Goal: Subscribe to service/newsletter

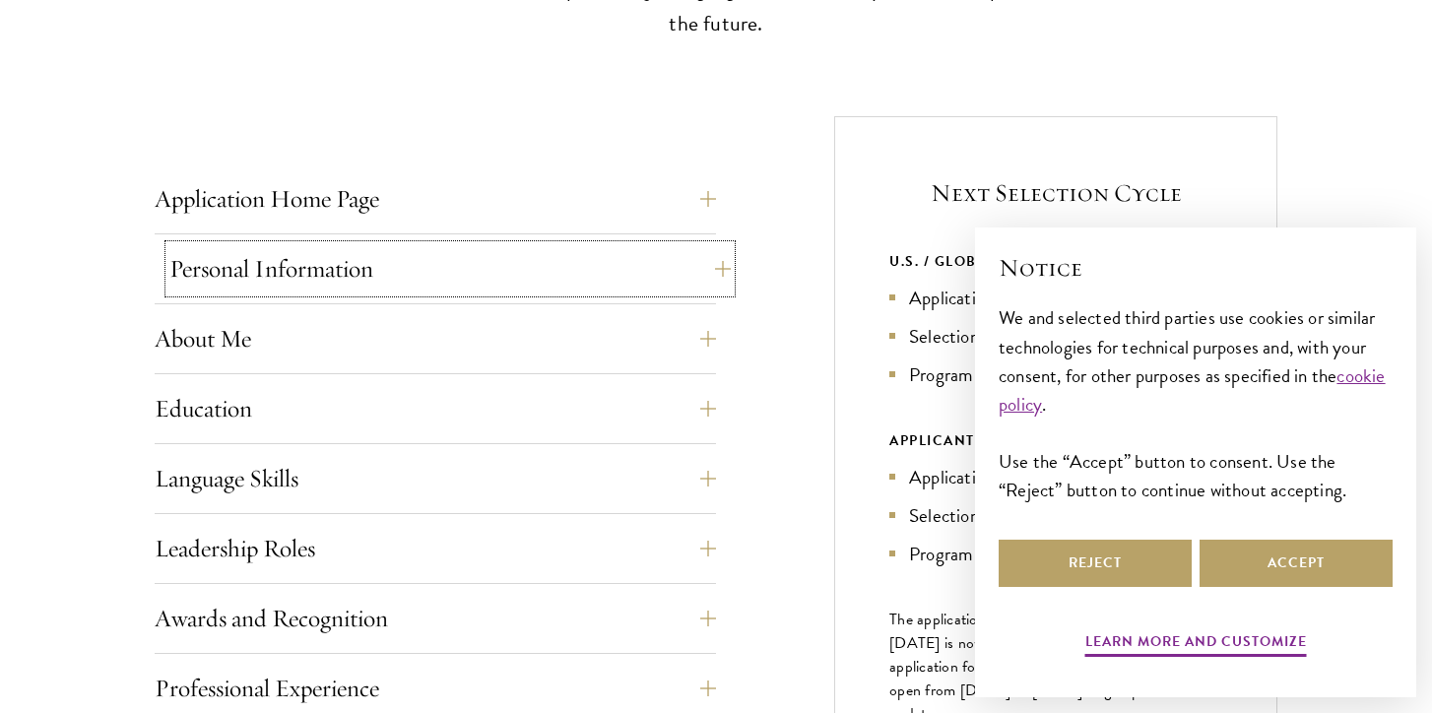
click at [347, 265] on button "Personal Information" at bounding box center [449, 268] width 561 height 47
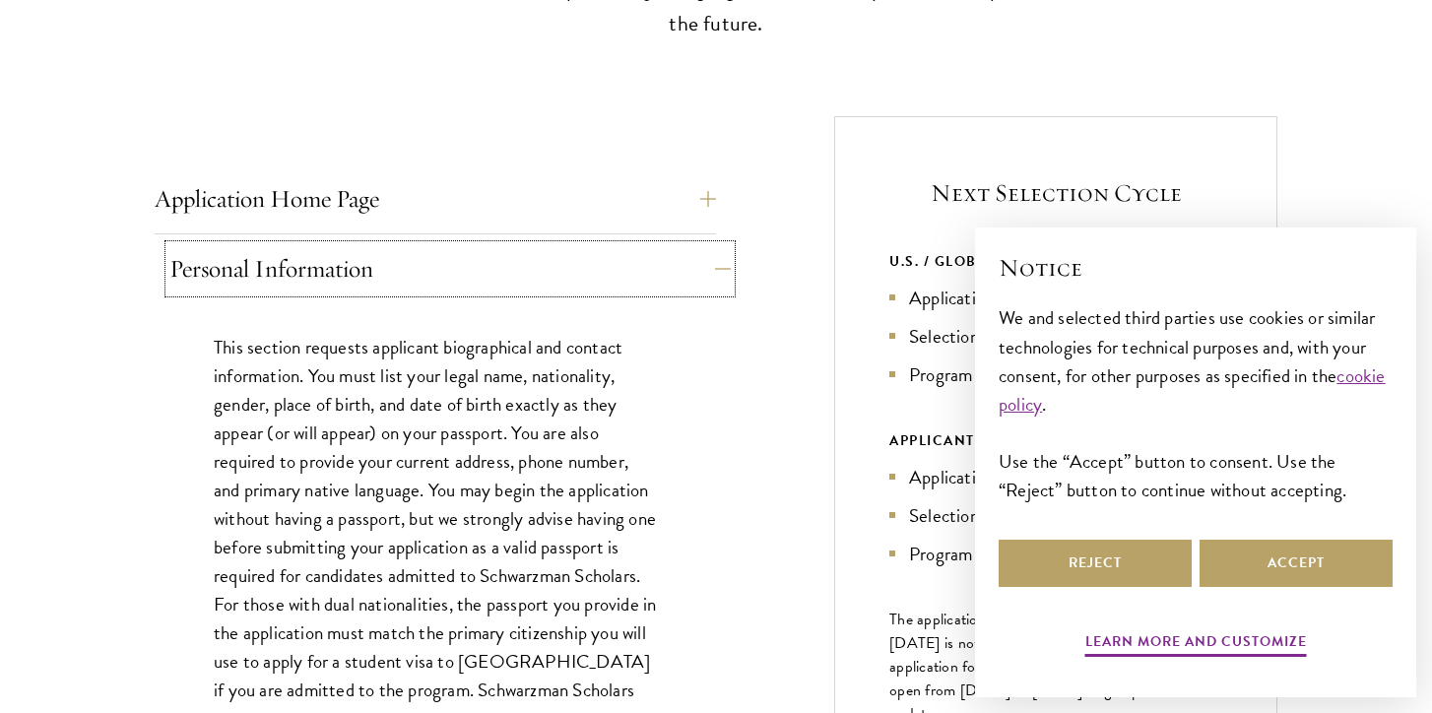
click at [347, 265] on button "Personal Information" at bounding box center [449, 268] width 561 height 47
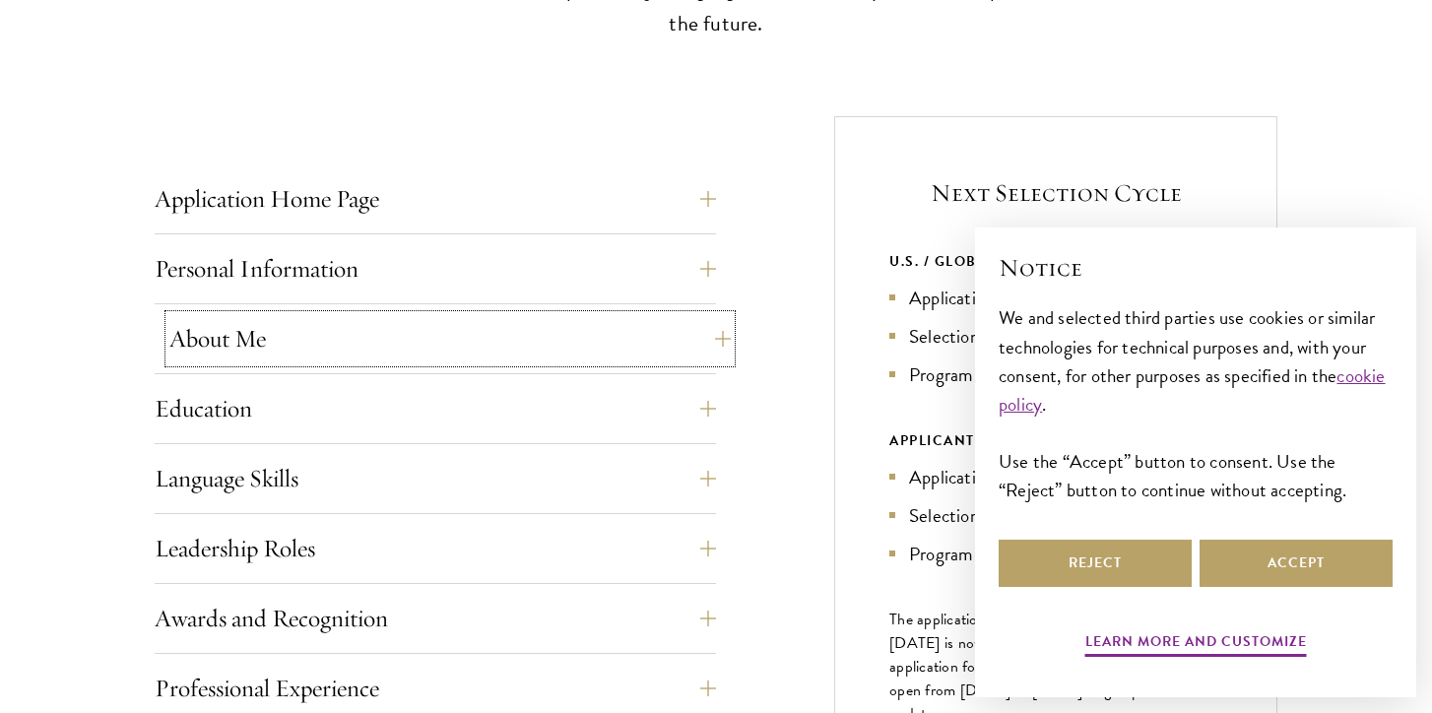
click at [322, 361] on button "About Me" at bounding box center [449, 338] width 561 height 47
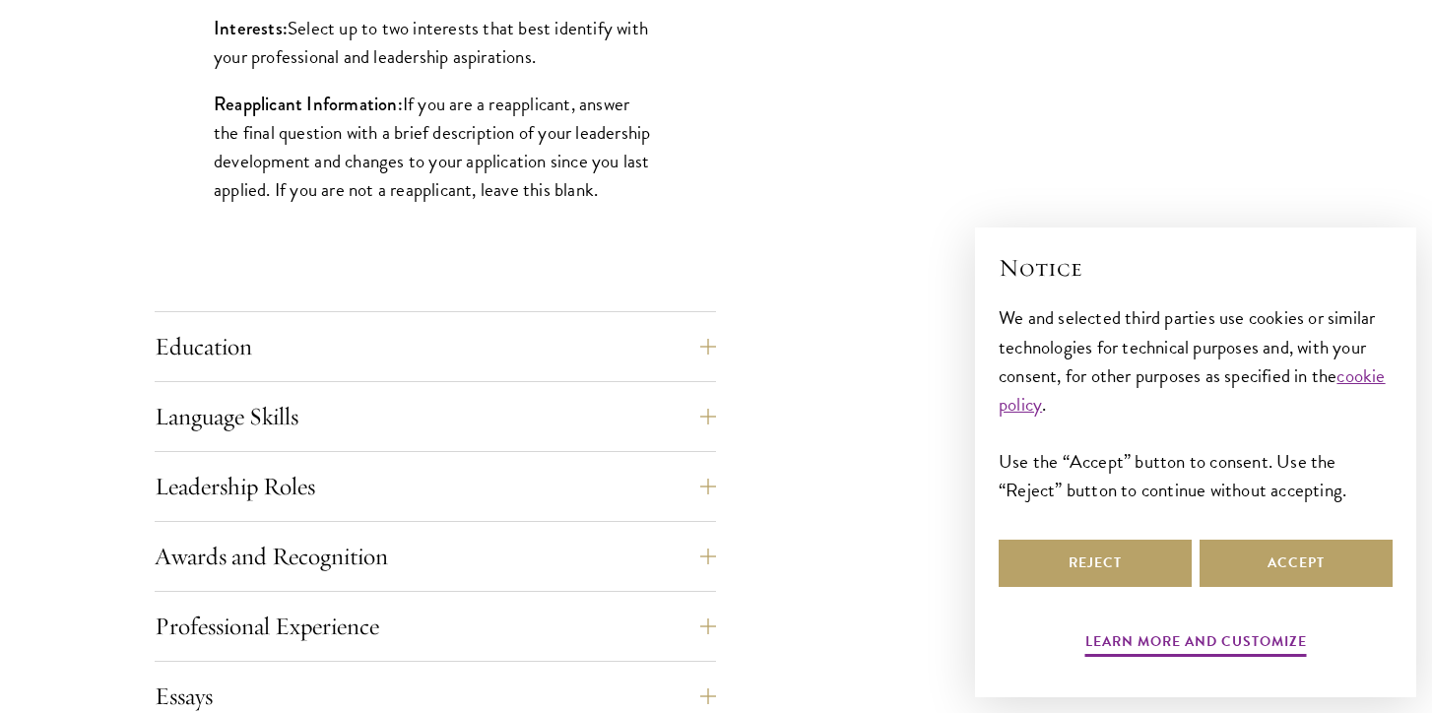
scroll to position [1909, 0]
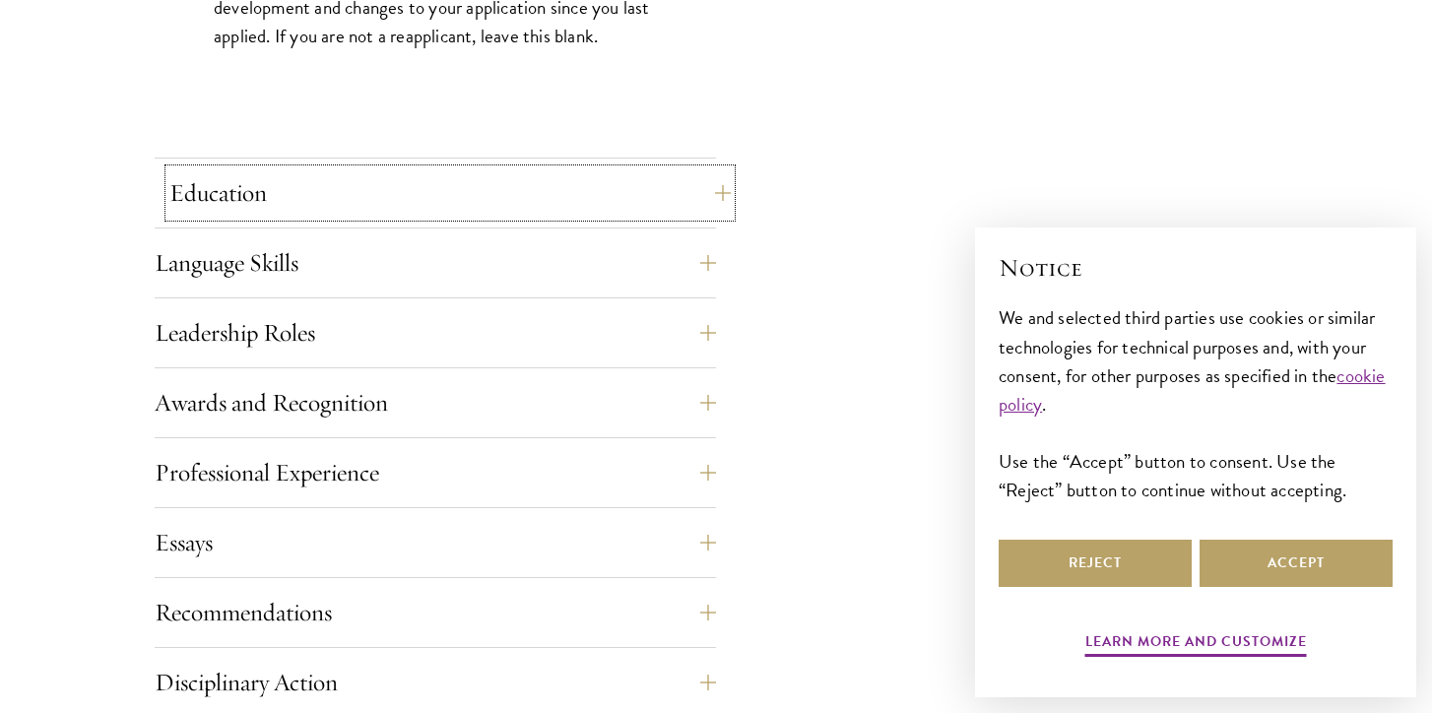
click at [315, 177] on button "Education" at bounding box center [449, 192] width 561 height 47
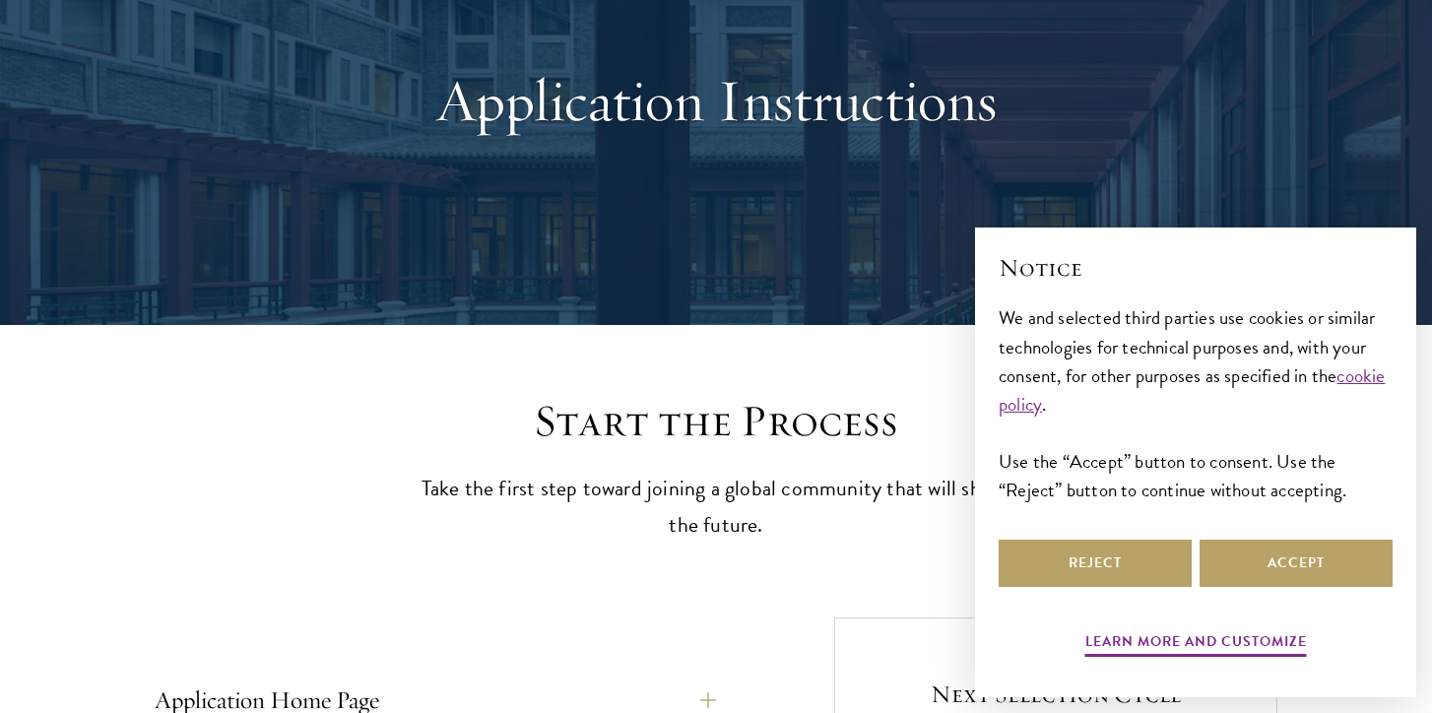
scroll to position [292, 0]
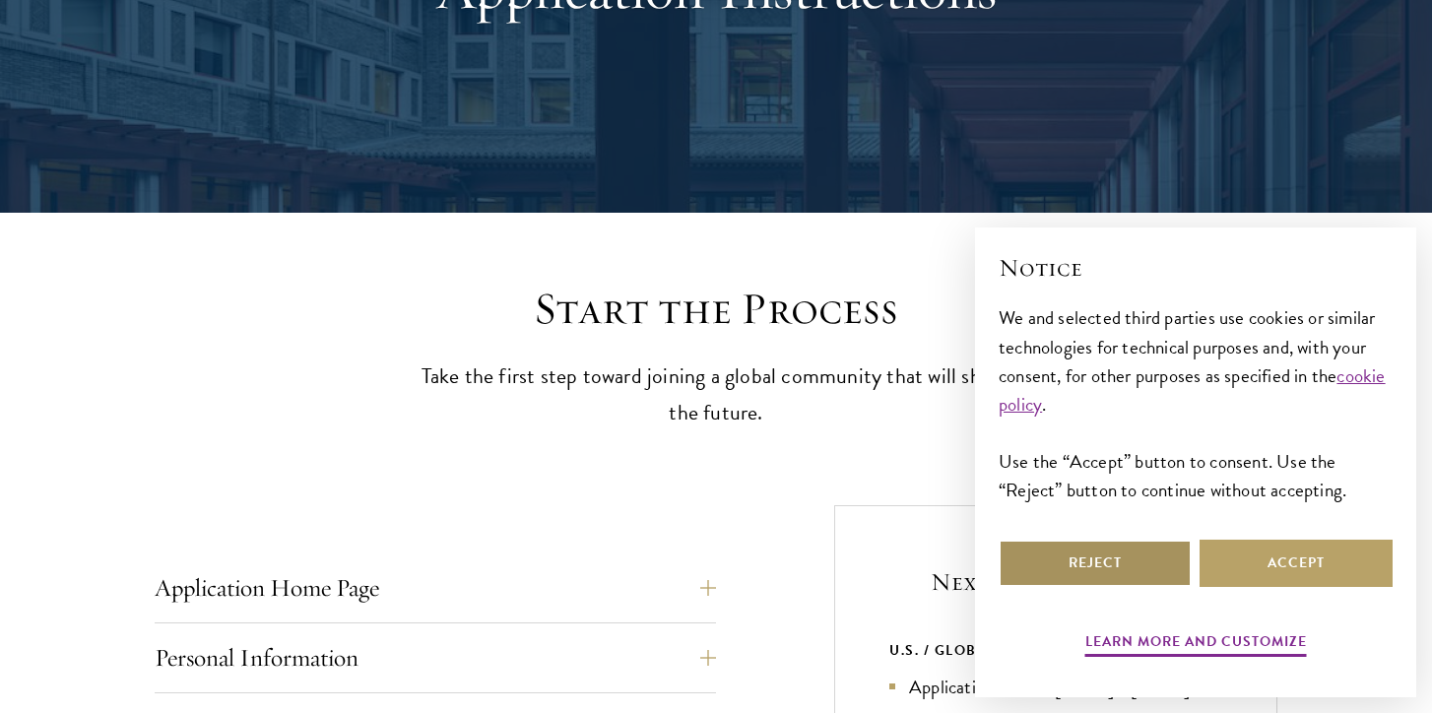
click at [1062, 553] on button "Reject" at bounding box center [1095, 563] width 193 height 47
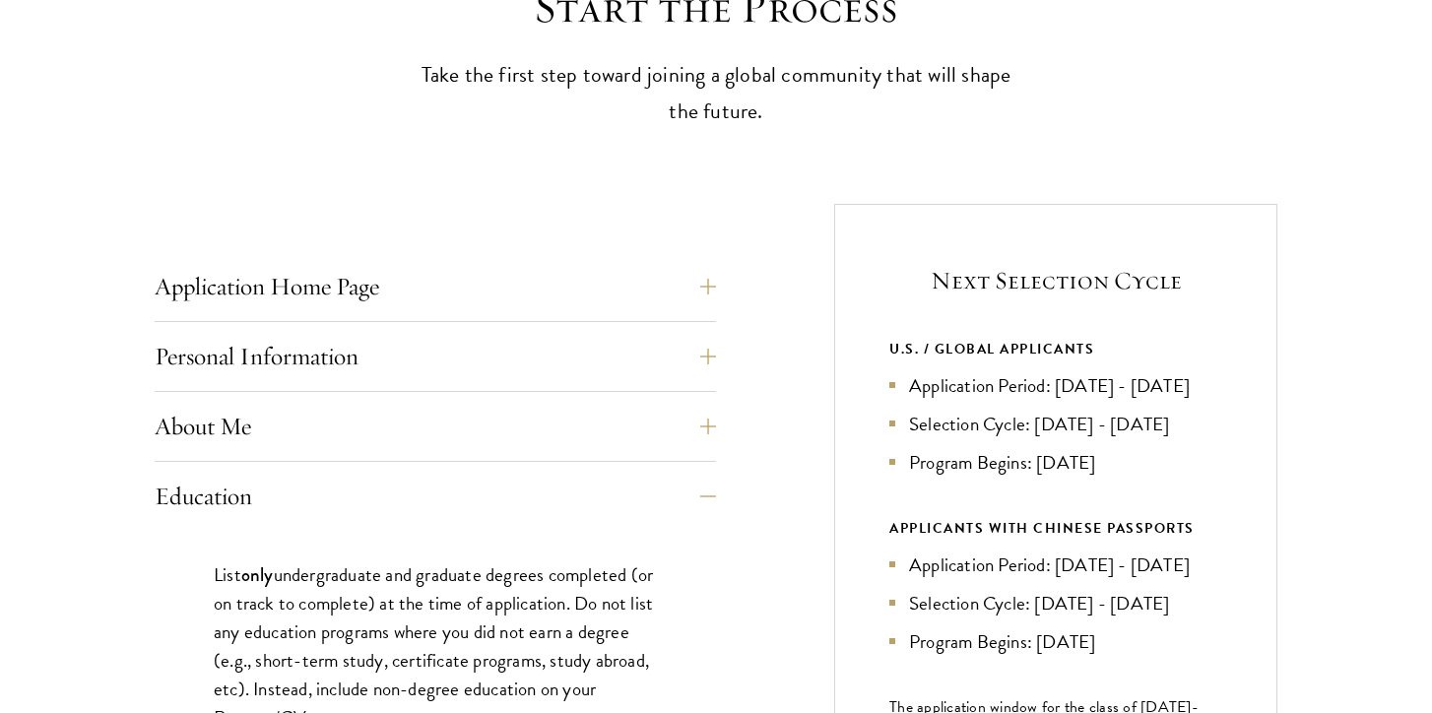
scroll to position [602, 0]
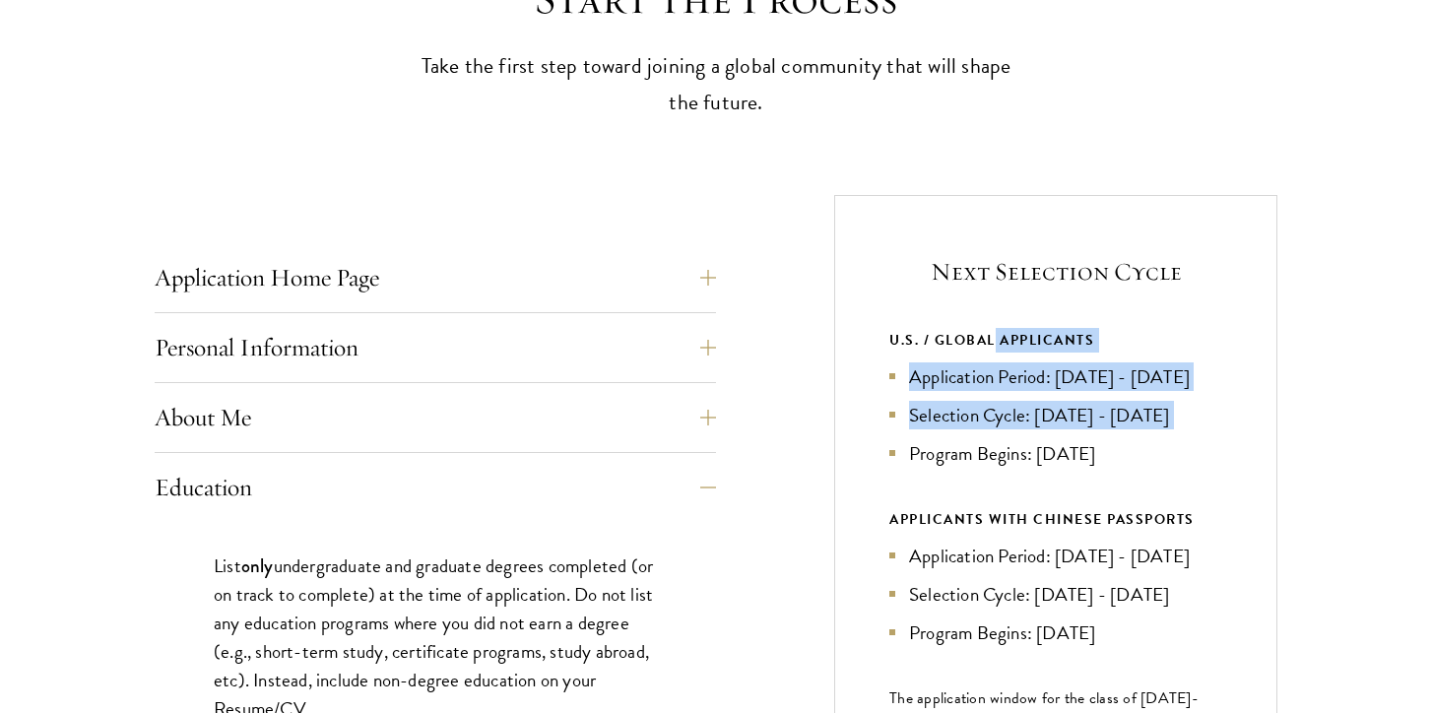
drag, startPoint x: 993, startPoint y: 344, endPoint x: 1010, endPoint y: 470, distance: 127.3
click at [1010, 468] on div "U.S. / GLOBAL APPLICANTS Application Period: Apr 2026 - Sep 2026 Selection Cycl…" at bounding box center [1055, 398] width 333 height 140
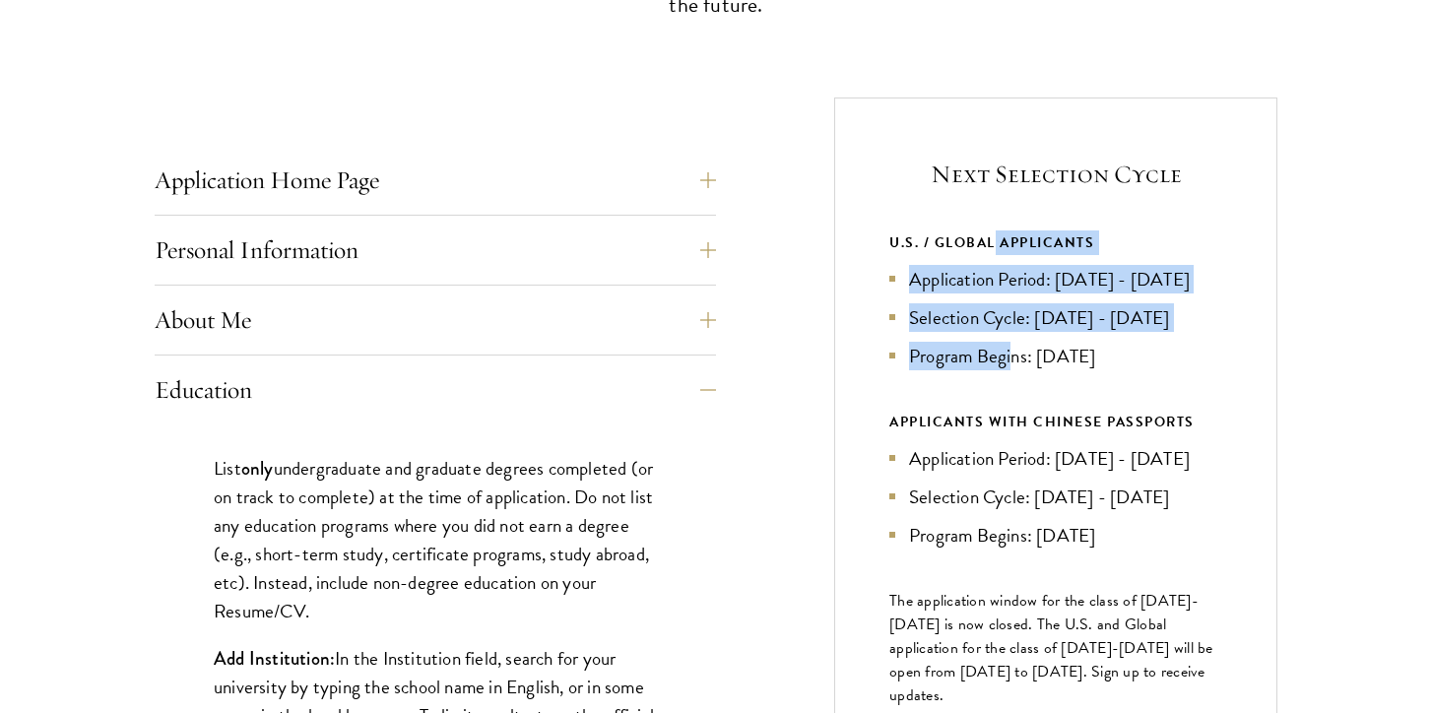
scroll to position [704, 0]
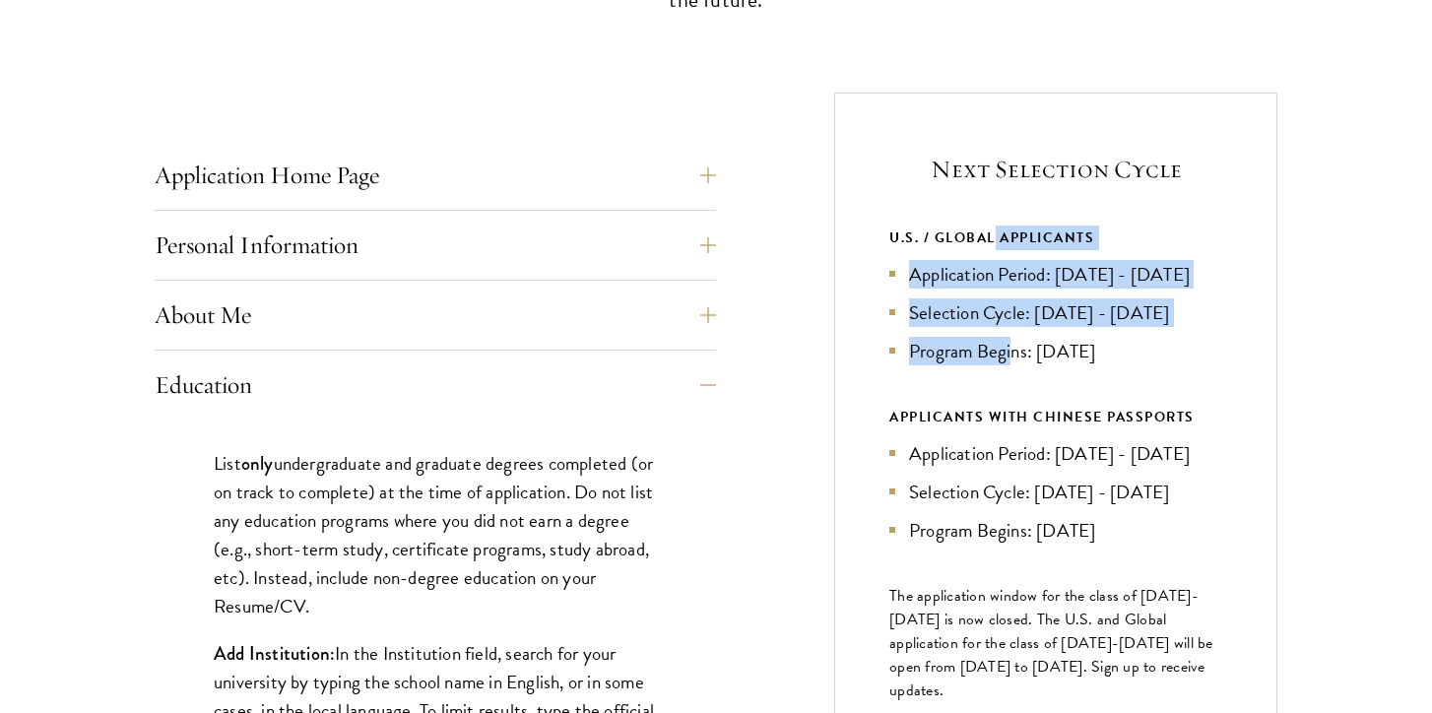
click at [1010, 365] on li "Program Begins: Aug 2027" at bounding box center [1055, 351] width 333 height 29
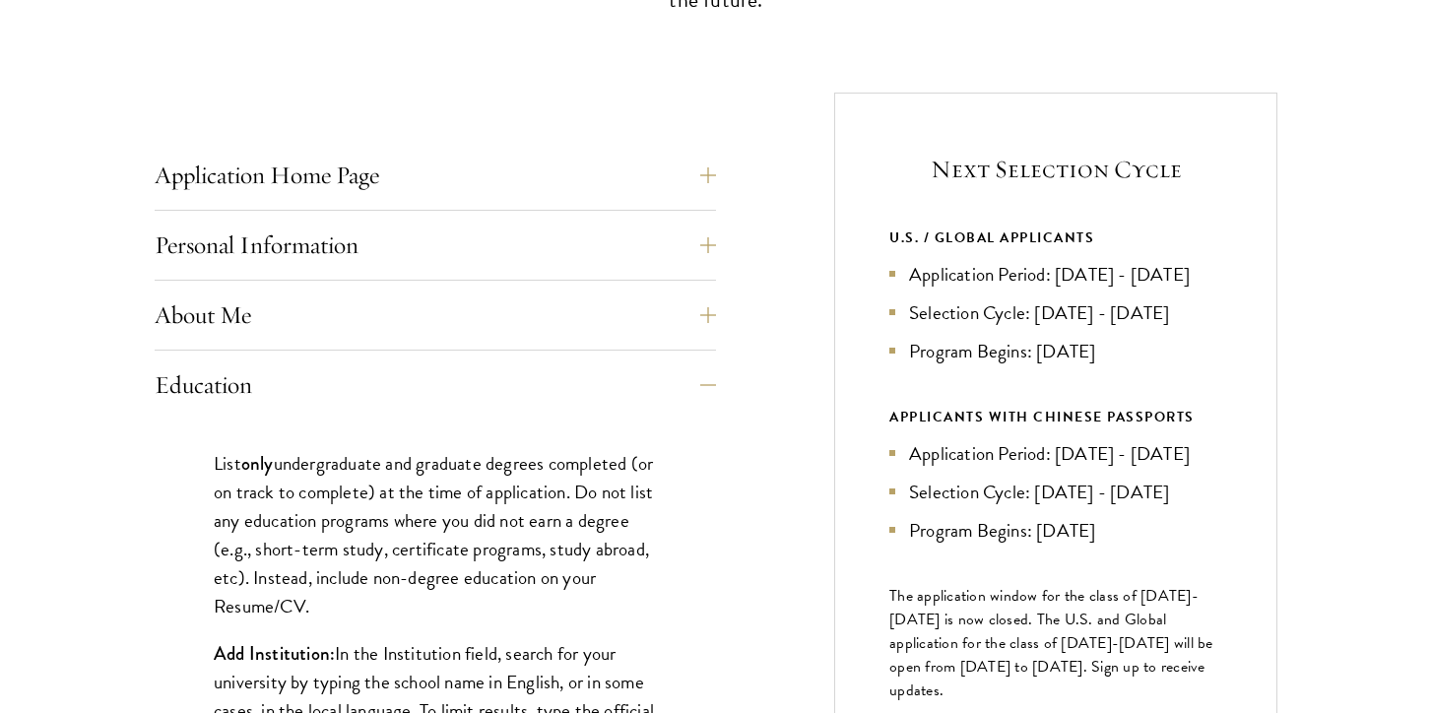
drag, startPoint x: 1012, startPoint y: 273, endPoint x: 1119, endPoint y: 392, distance: 159.7
click at [1119, 365] on ul "Application Period: Apr 2026 - Sep 2026 Selection Cycle: Oct - Nov 2026 Program…" at bounding box center [1055, 312] width 333 height 105
click at [1119, 365] on li "Program Begins: Aug 2027" at bounding box center [1055, 351] width 333 height 29
drag, startPoint x: 1124, startPoint y: 382, endPoint x: 1059, endPoint y: 273, distance: 127.2
click at [1059, 273] on ul "Application Period: Apr 2026 - Sep 2026 Selection Cycle: Oct - Nov 2026 Program…" at bounding box center [1055, 312] width 333 height 105
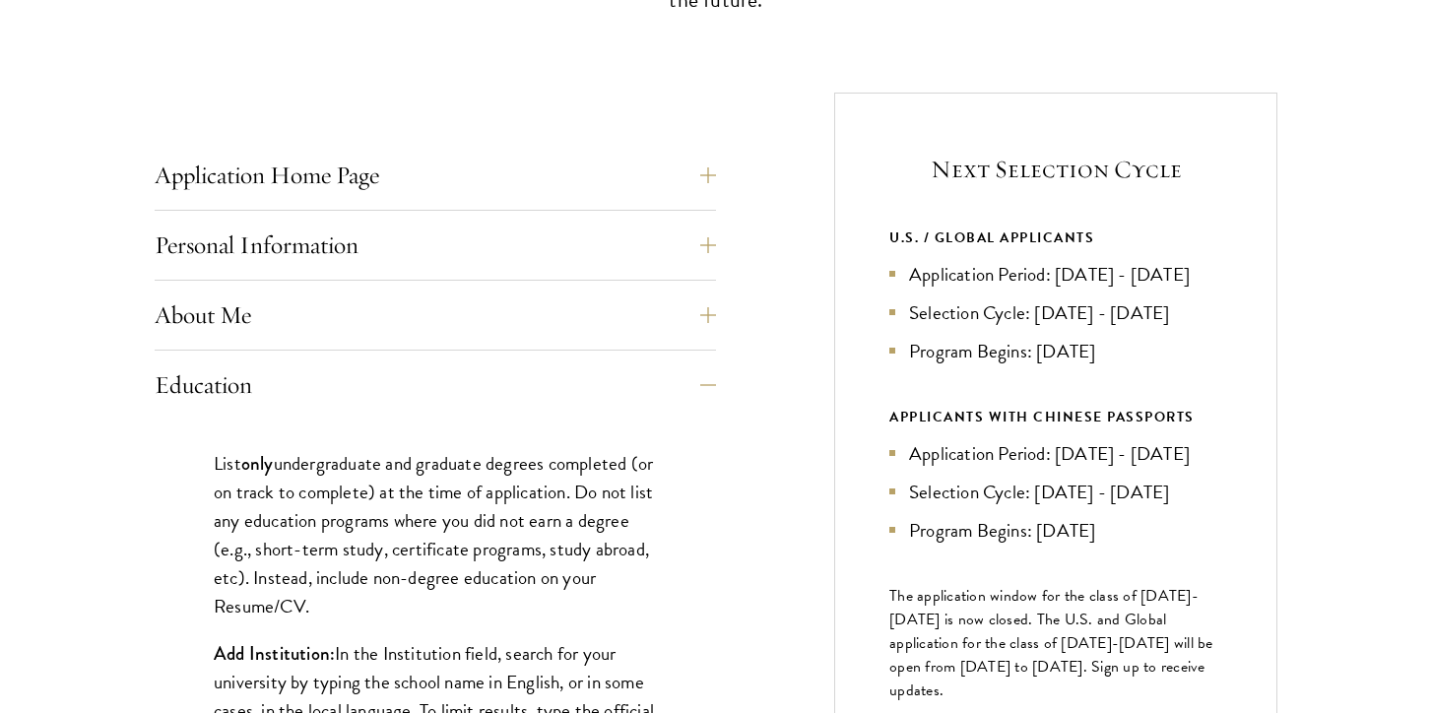
click at [1031, 327] on li "Selection Cycle: Oct - Nov 2026" at bounding box center [1055, 312] width 333 height 29
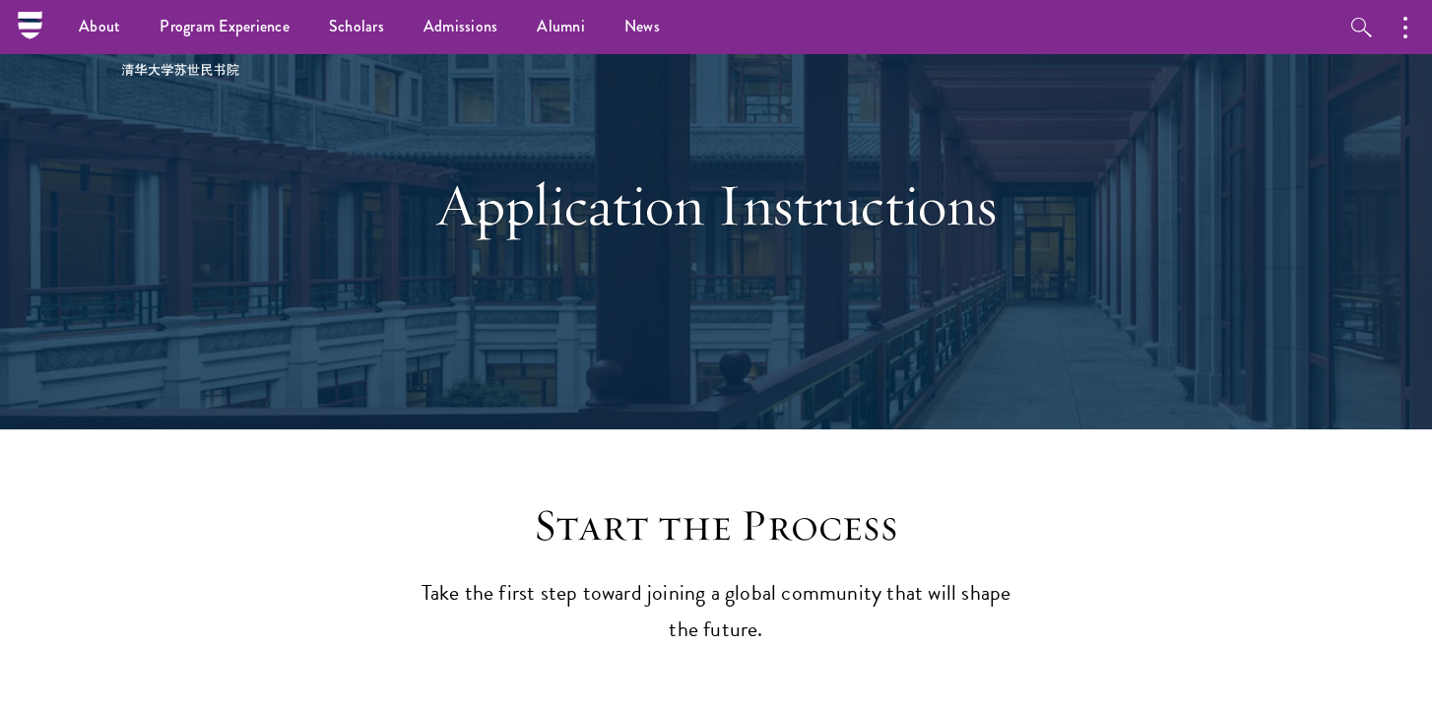
scroll to position [0, 0]
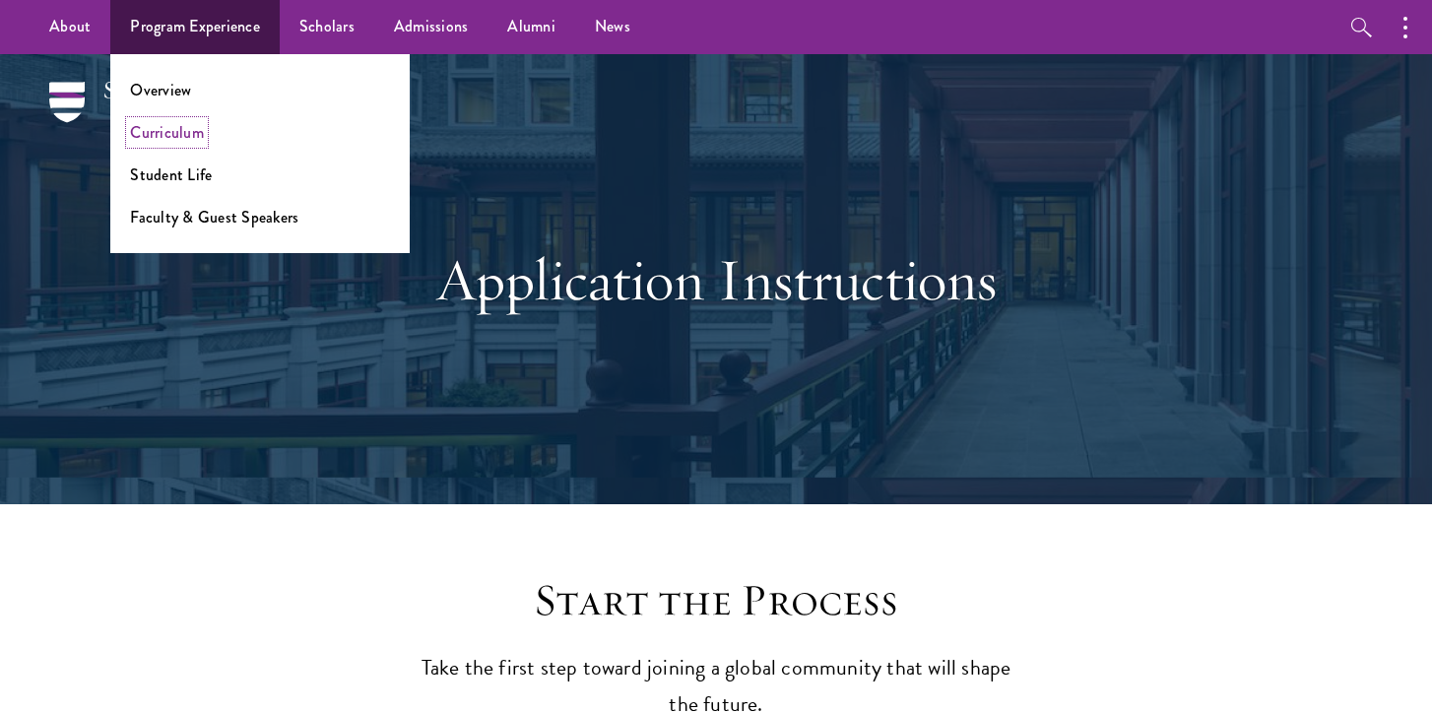
click at [171, 138] on link "Curriculum" at bounding box center [167, 132] width 74 height 23
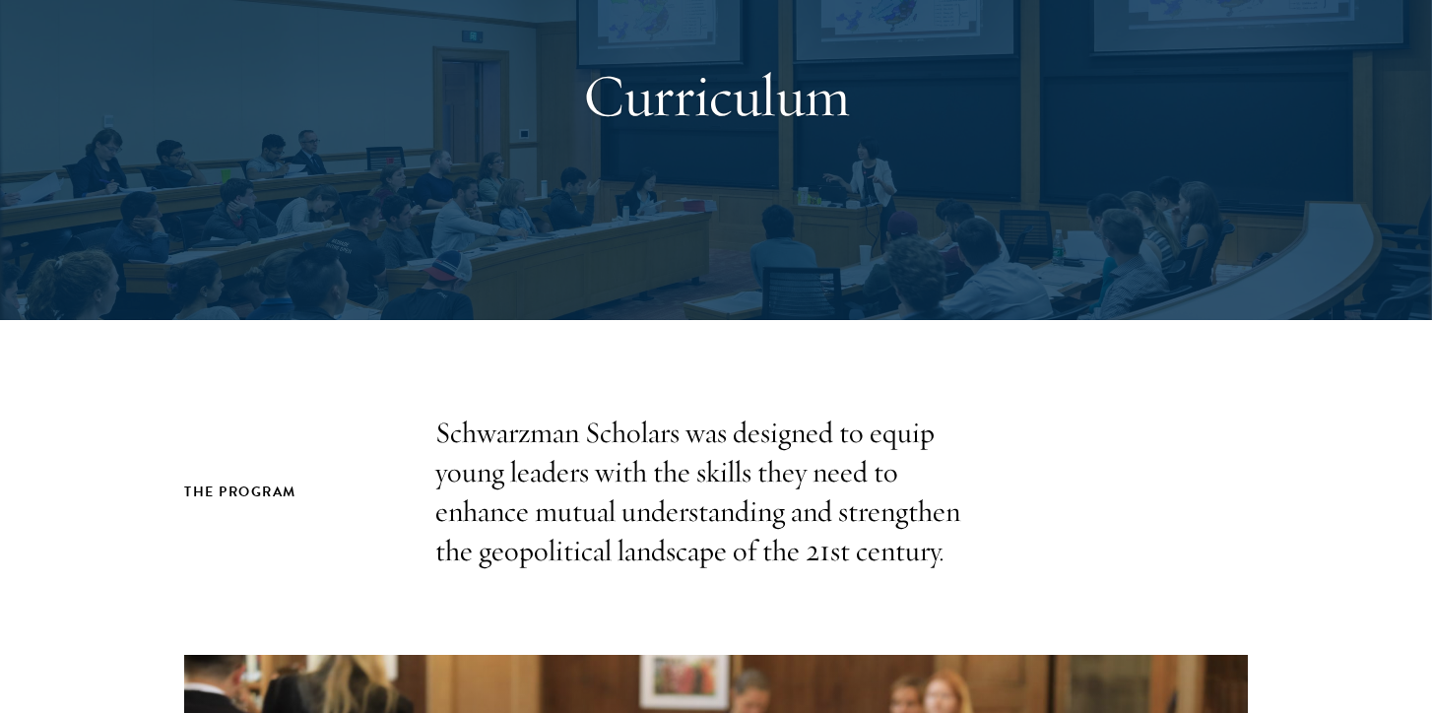
scroll to position [238, 0]
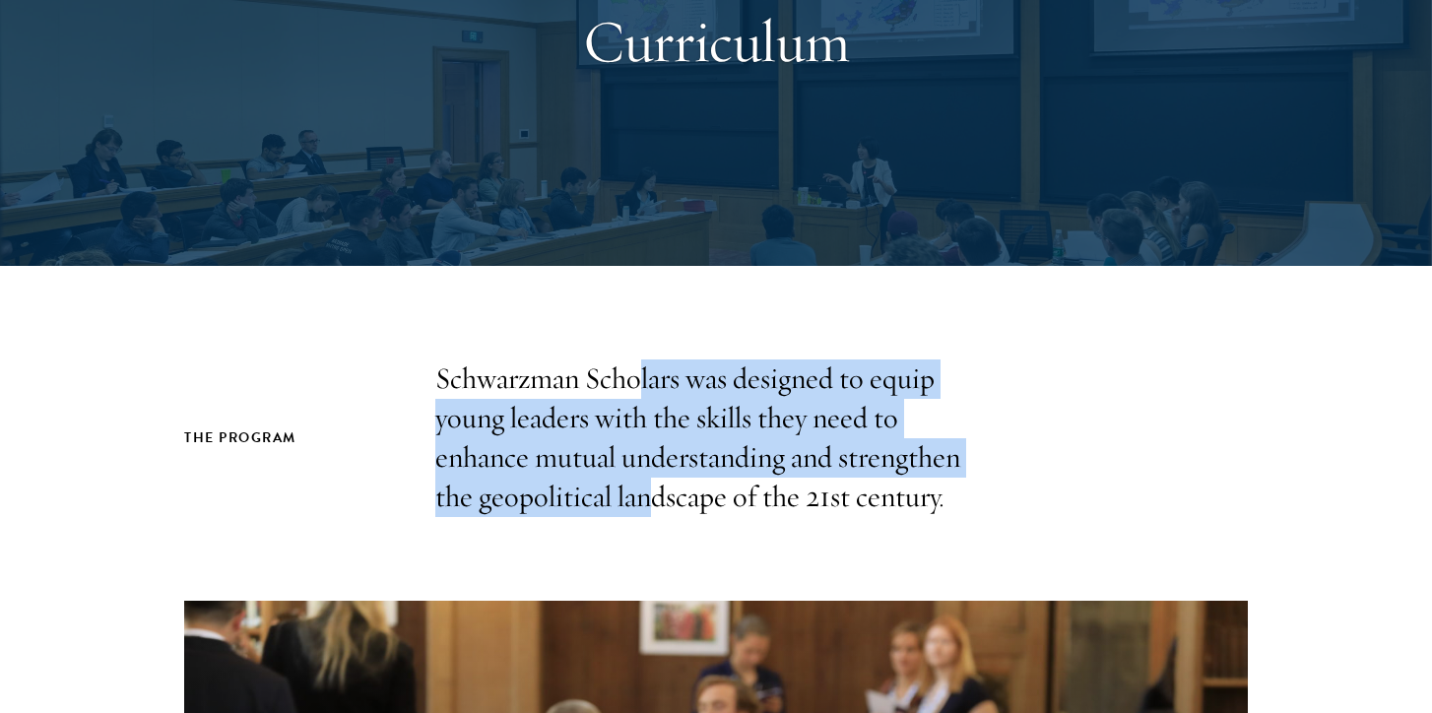
drag, startPoint x: 635, startPoint y: 382, endPoint x: 657, endPoint y: 510, distance: 129.8
click at [656, 508] on p "Schwarzman Scholars was designed to equip young leaders with the skills they ne…" at bounding box center [715, 438] width 561 height 158
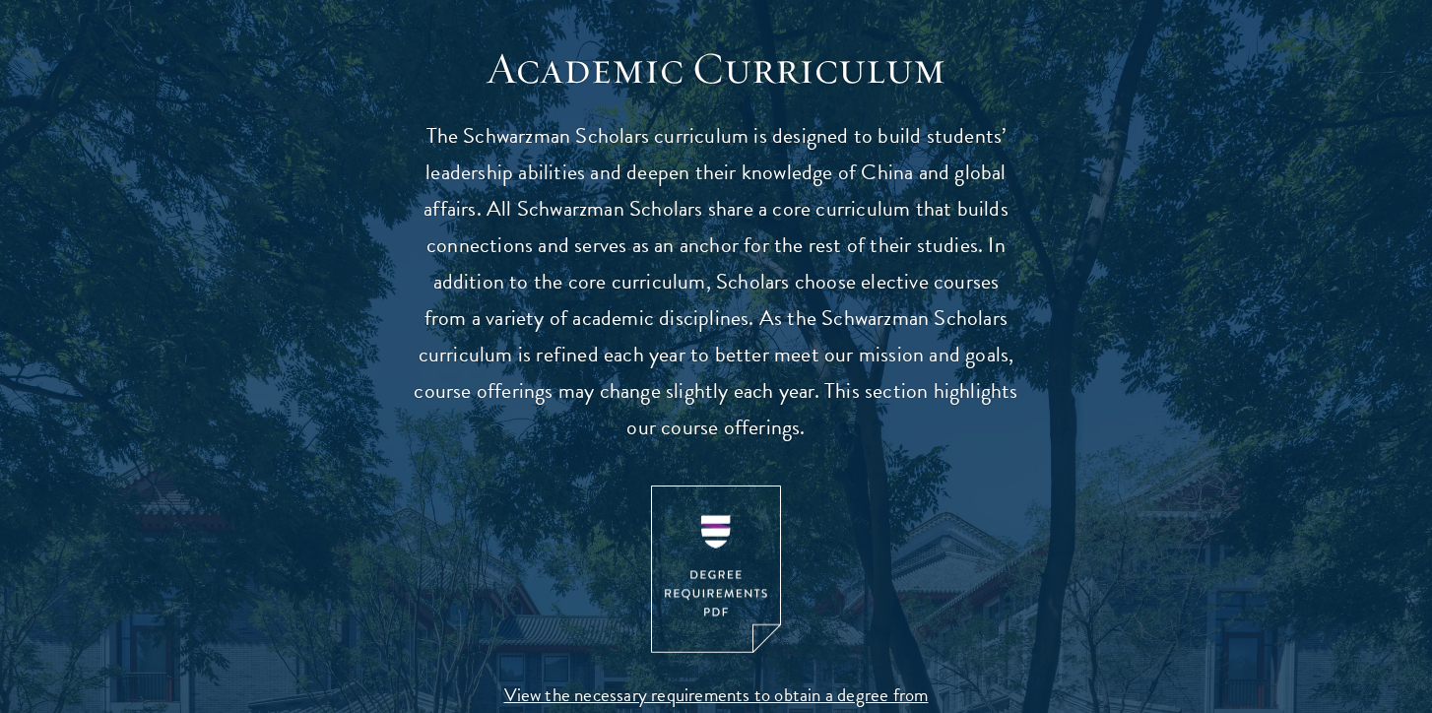
scroll to position [1719, 0]
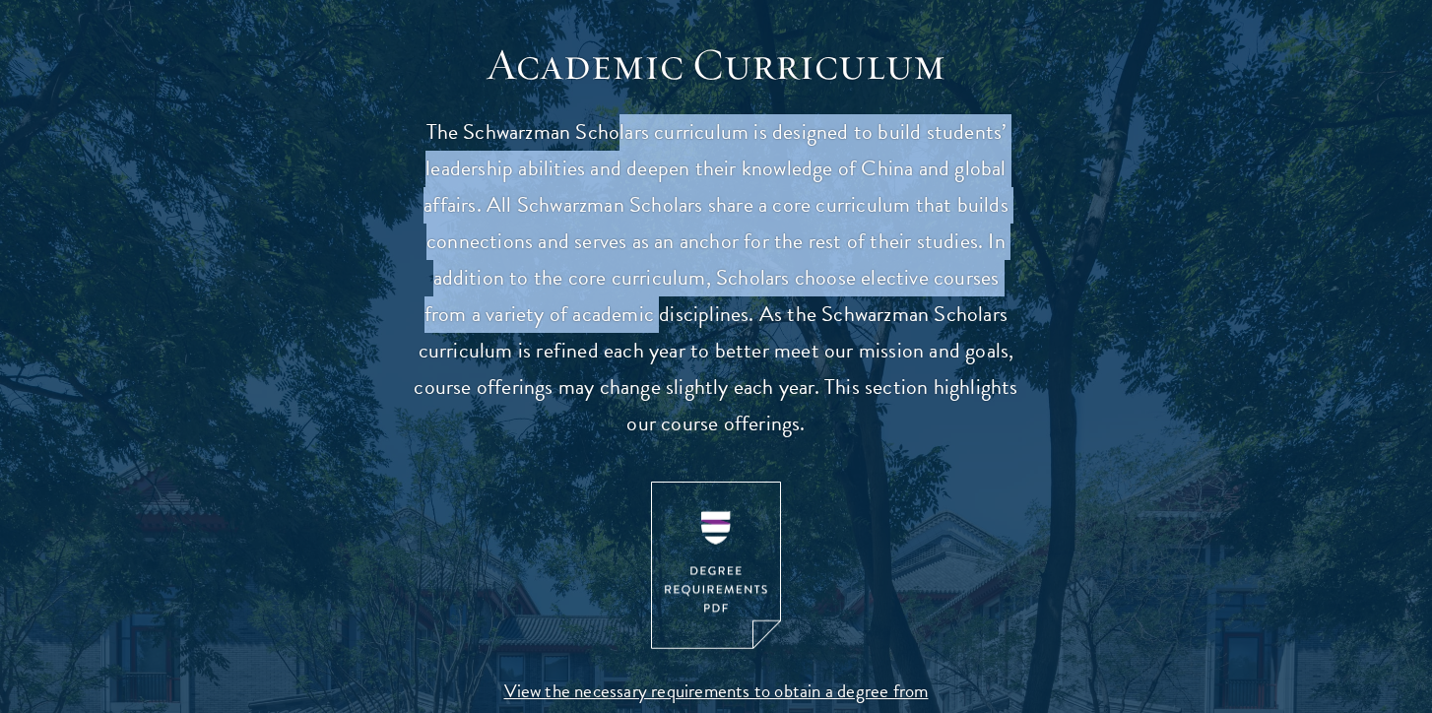
drag, startPoint x: 623, startPoint y: 133, endPoint x: 642, endPoint y: 314, distance: 182.2
click at [642, 314] on p "The Schwarzman Scholars curriculum is designed to build students’ leadership ab…" at bounding box center [716, 278] width 611 height 328
click at [642, 316] on p "The Schwarzman Scholars curriculum is designed to build students’ leadership ab…" at bounding box center [716, 278] width 611 height 328
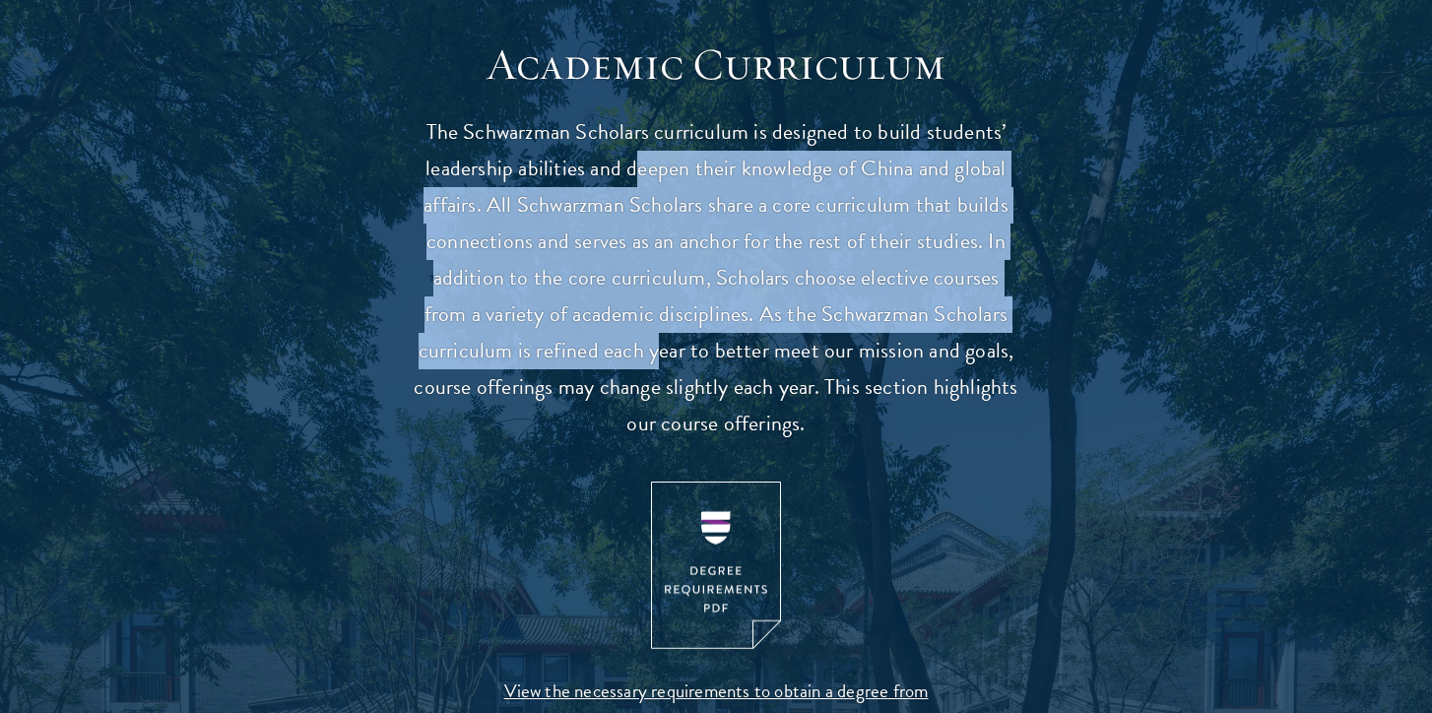
drag, startPoint x: 640, startPoint y: 164, endPoint x: 665, endPoint y: 349, distance: 185.8
click at [665, 348] on p "The Schwarzman Scholars curriculum is designed to build students’ leadership ab…" at bounding box center [716, 278] width 611 height 328
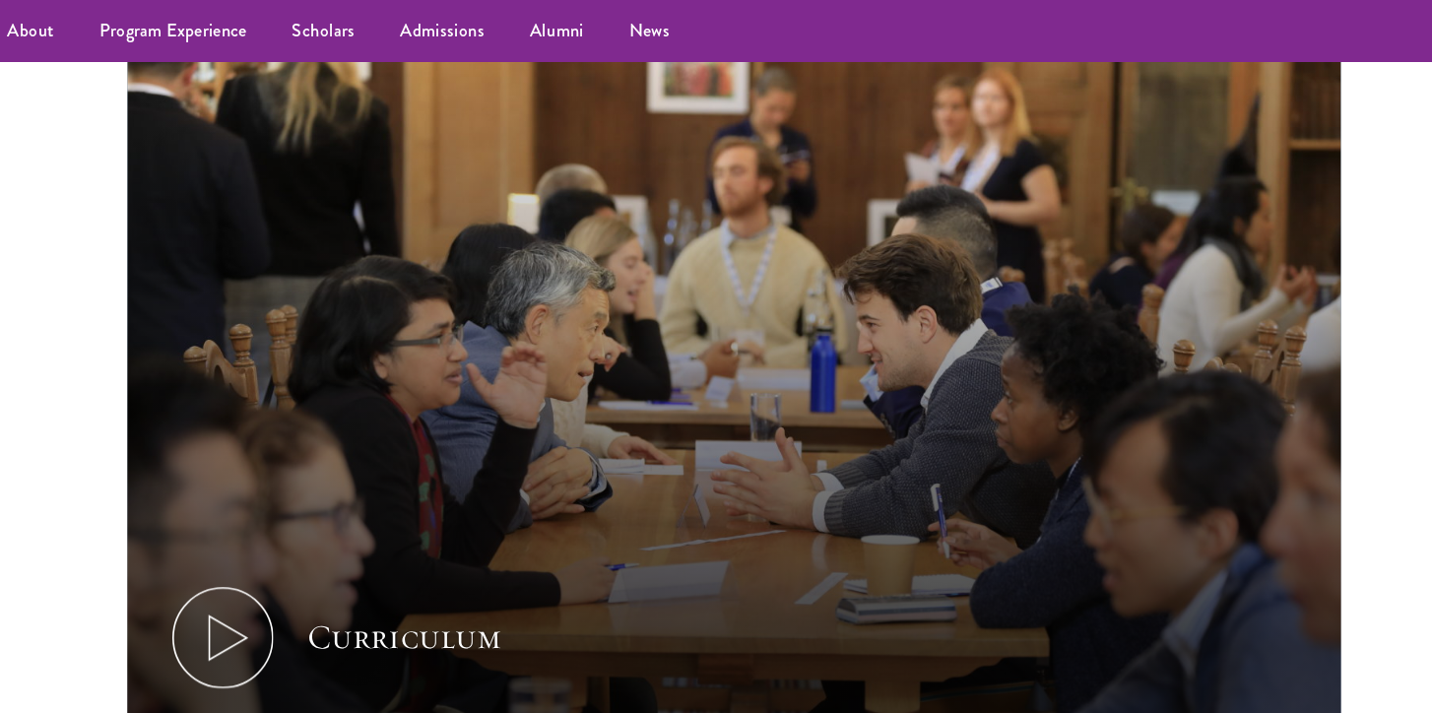
scroll to position [0, 0]
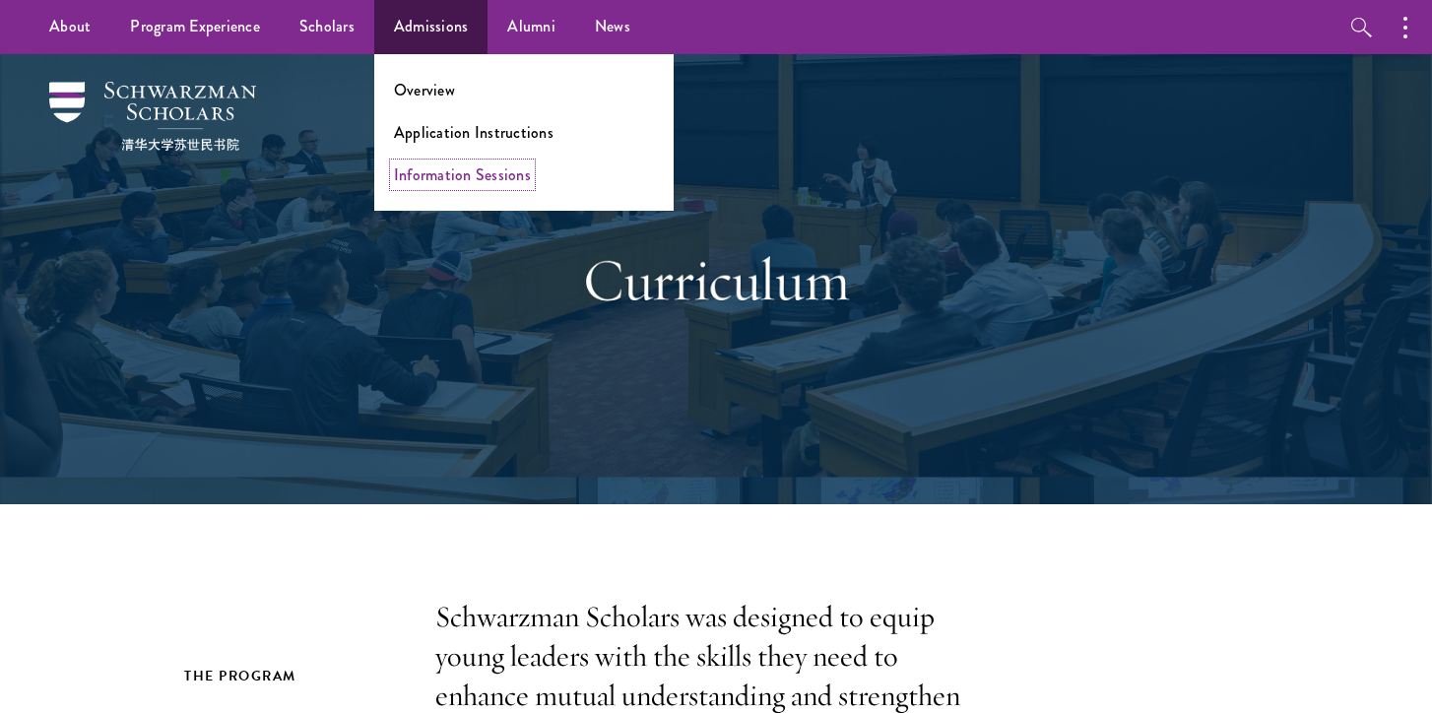
click at [443, 175] on link "Information Sessions" at bounding box center [462, 174] width 137 height 23
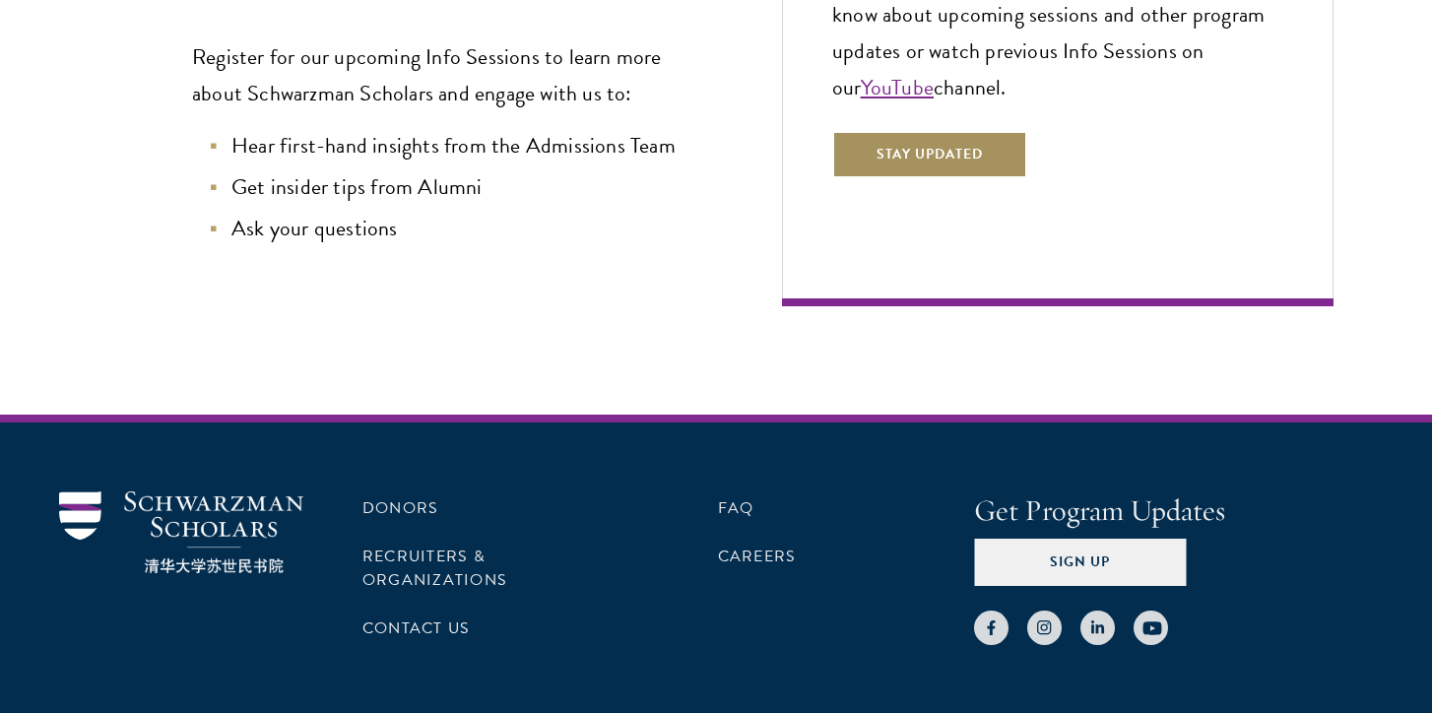
scroll to position [746, 0]
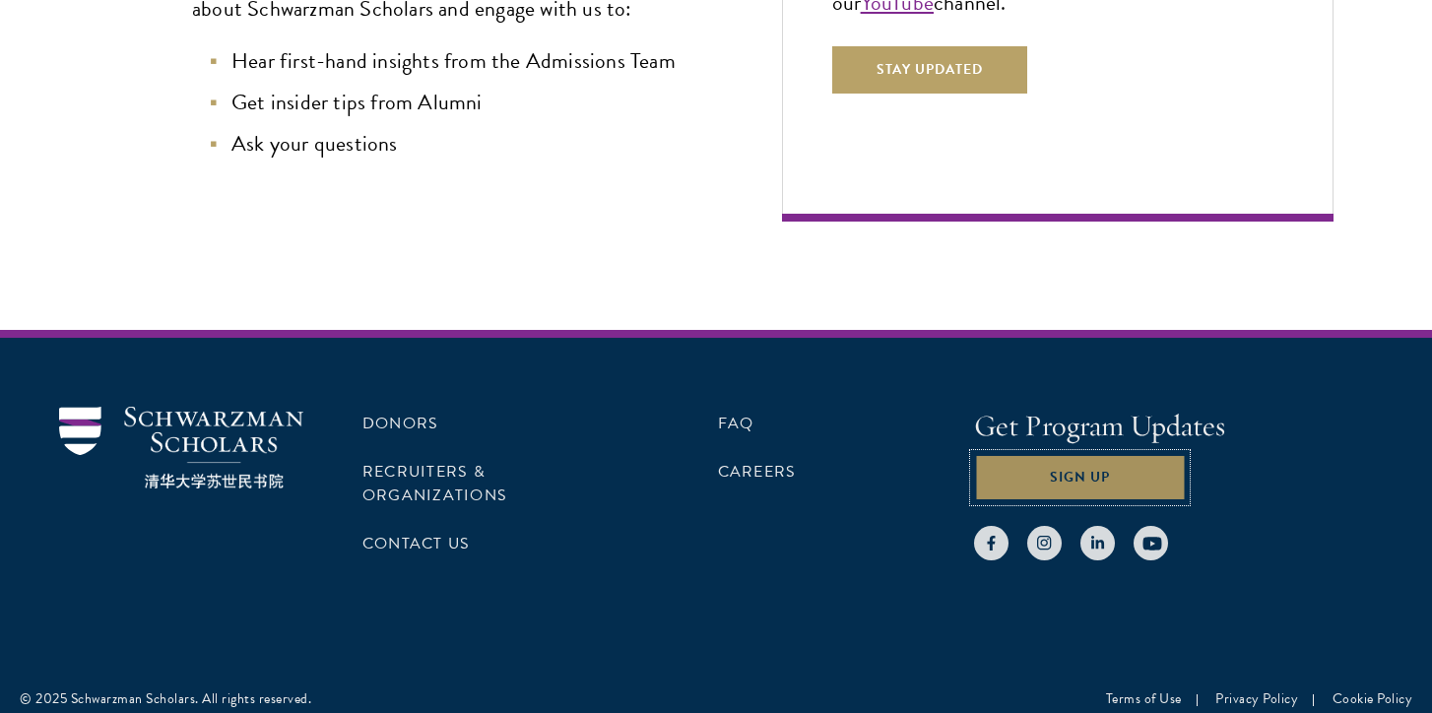
click at [1042, 478] on button "Sign Up" at bounding box center [1080, 477] width 212 height 47
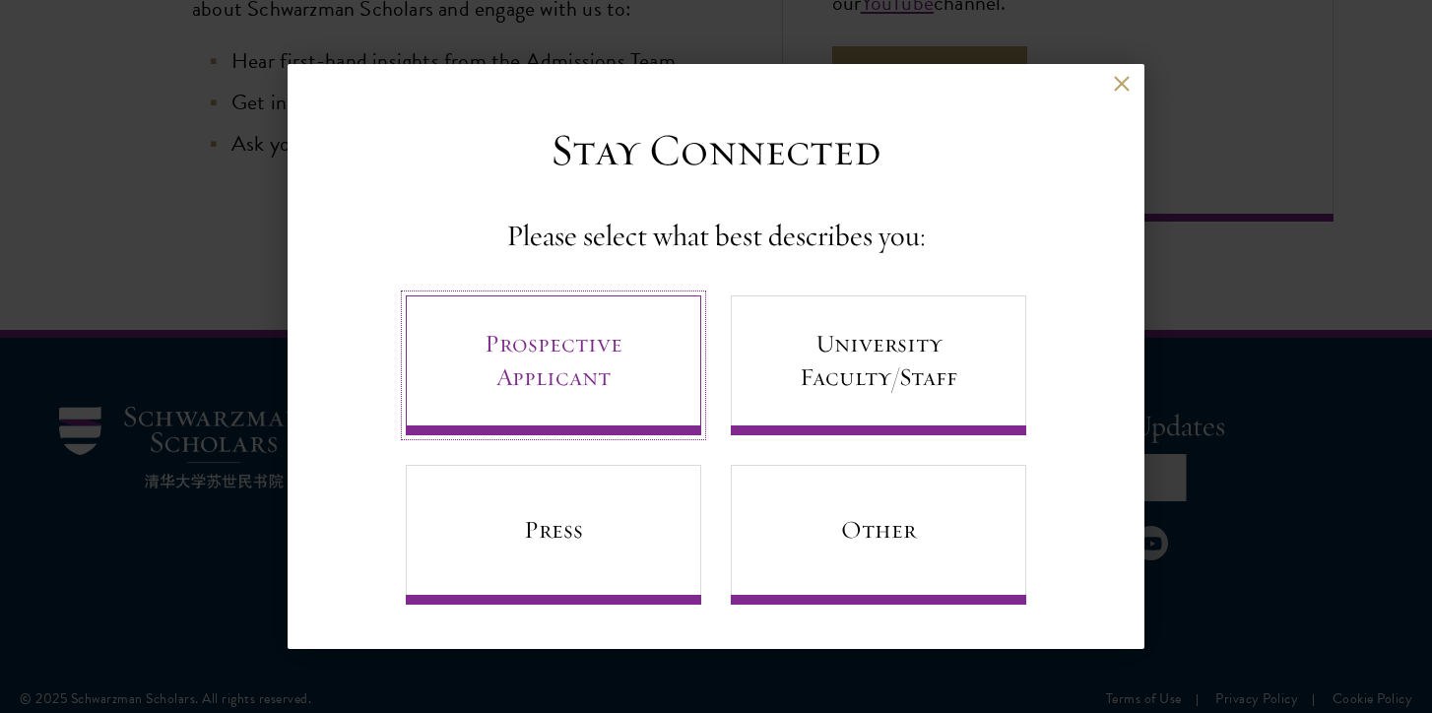
click at [645, 366] on link "Prospective Applicant" at bounding box center [553, 365] width 295 height 140
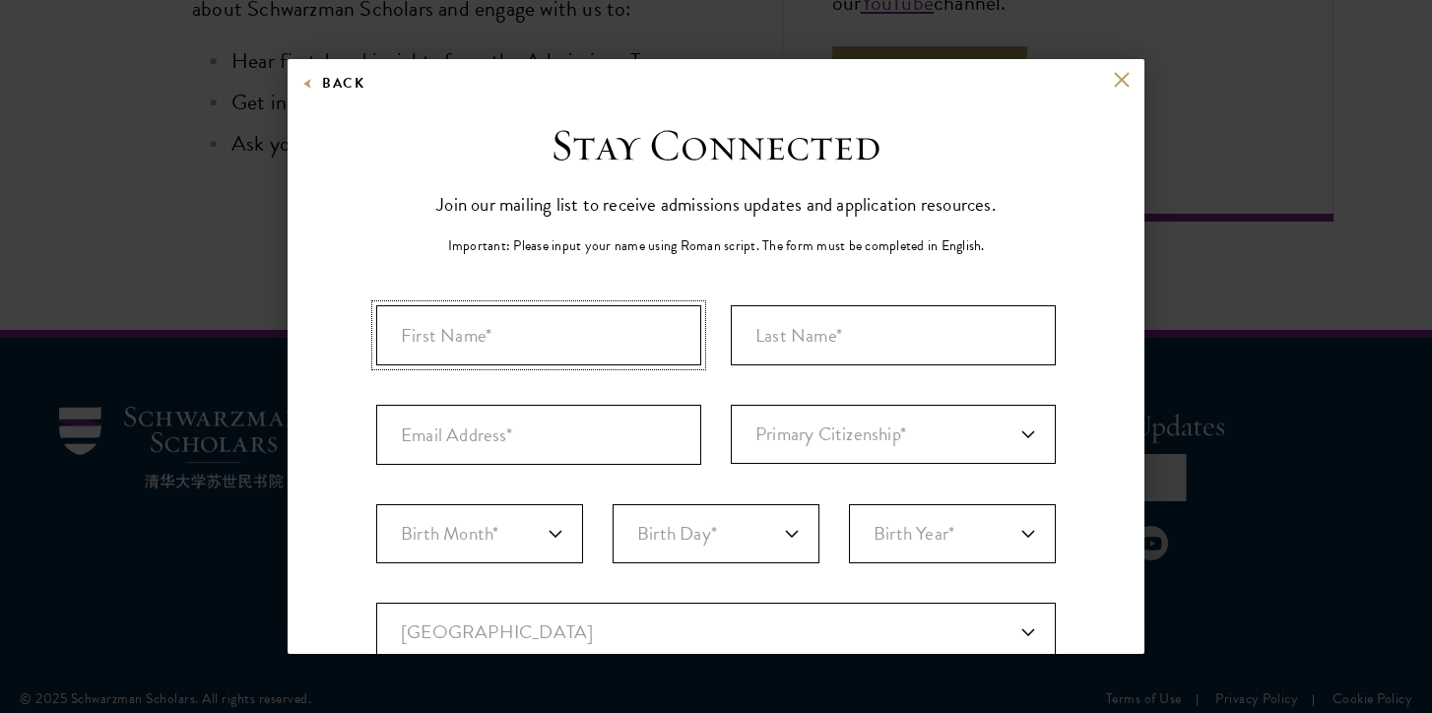
click at [542, 336] on input "First Name*" at bounding box center [538, 335] width 325 height 60
type input "Lara"
type input "Quaas"
select select "GM"
type input "Wien"
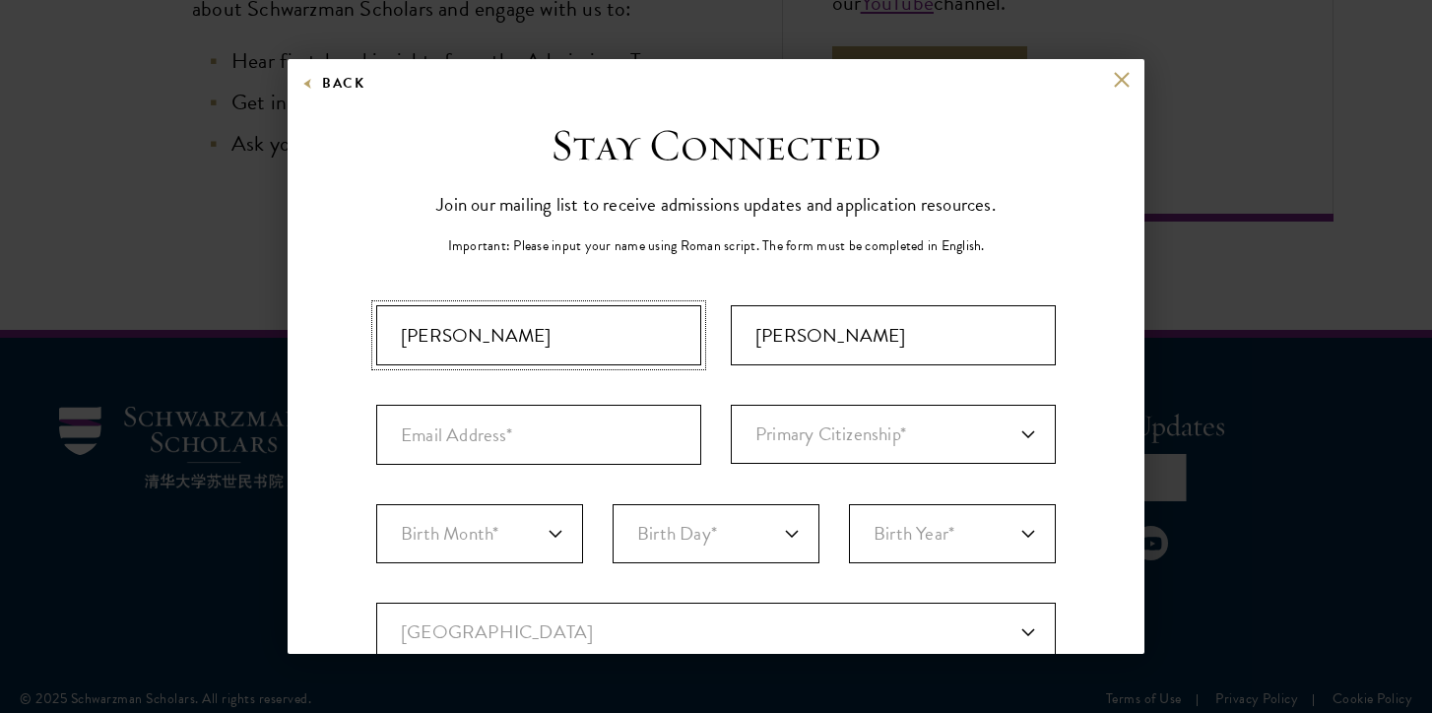
select select
click at [543, 446] on input "Email Address*" at bounding box center [538, 435] width 325 height 60
type input "lara@quaas.name"
click at [801, 446] on select "Primary Citizenship* Afghanistan Aland Islands Albania Algeria Andorra Angola A…" at bounding box center [893, 434] width 325 height 59
select select "GM"
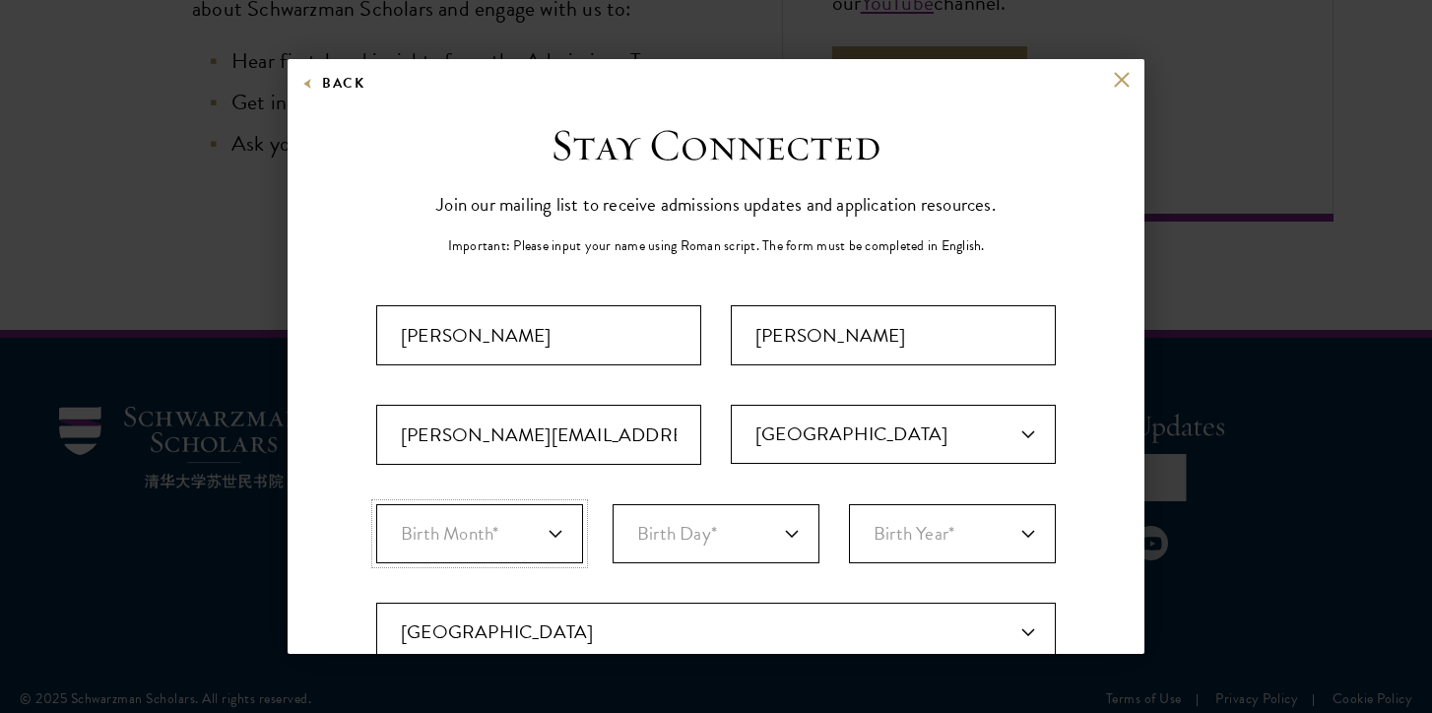
click at [535, 531] on select "Birth Month* January February March April May June July August September Octobe…" at bounding box center [479, 533] width 207 height 59
select select "02"
click at [702, 543] on select "Birth Day* 1 2 3 4 5 6 7 8 9 10 11 12 13 14 15 16 17 18 19 20 21 22 23 24 25 26…" at bounding box center [716, 533] width 207 height 59
select select "05"
click at [924, 531] on select "Birth Year* 2025 2024 2023 2022 2021 2020 2019 2018 2017 2016 2015 2014 2013 20…" at bounding box center [952, 533] width 207 height 59
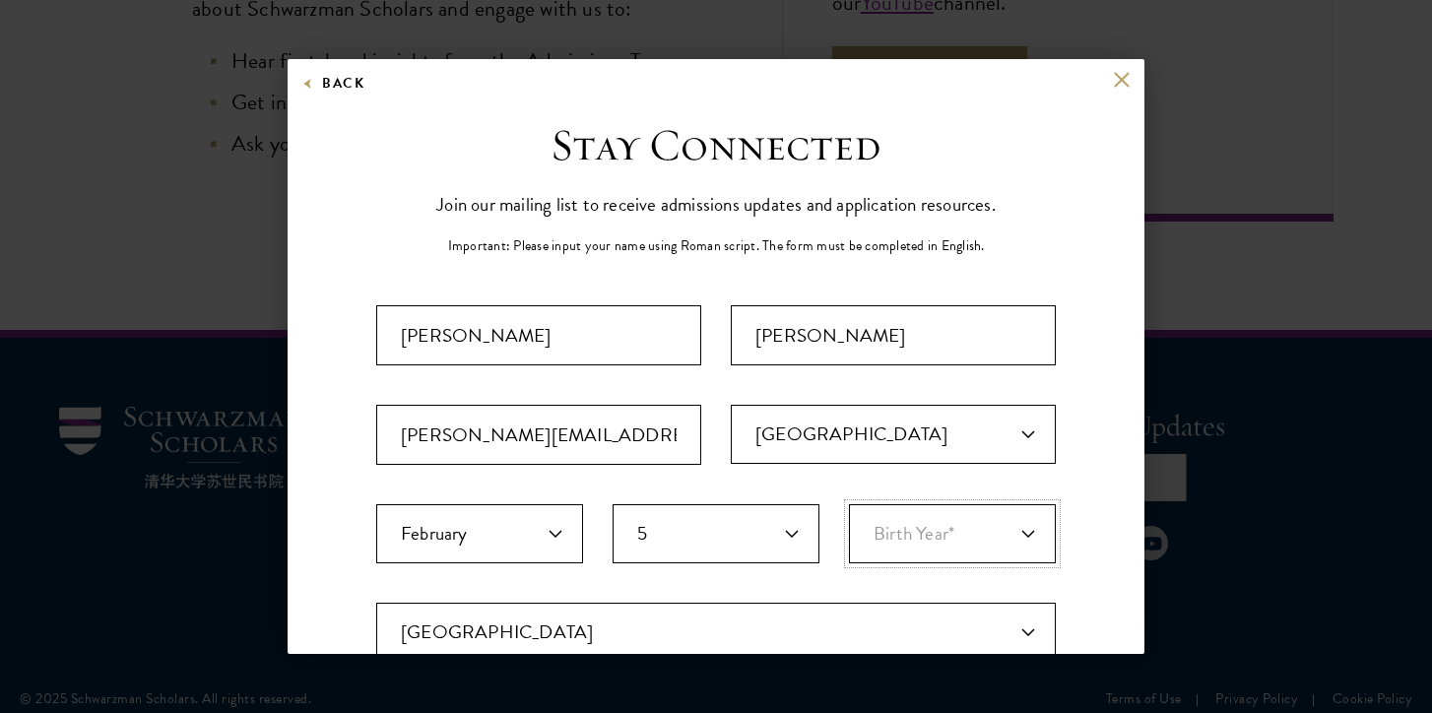
select select "2000"
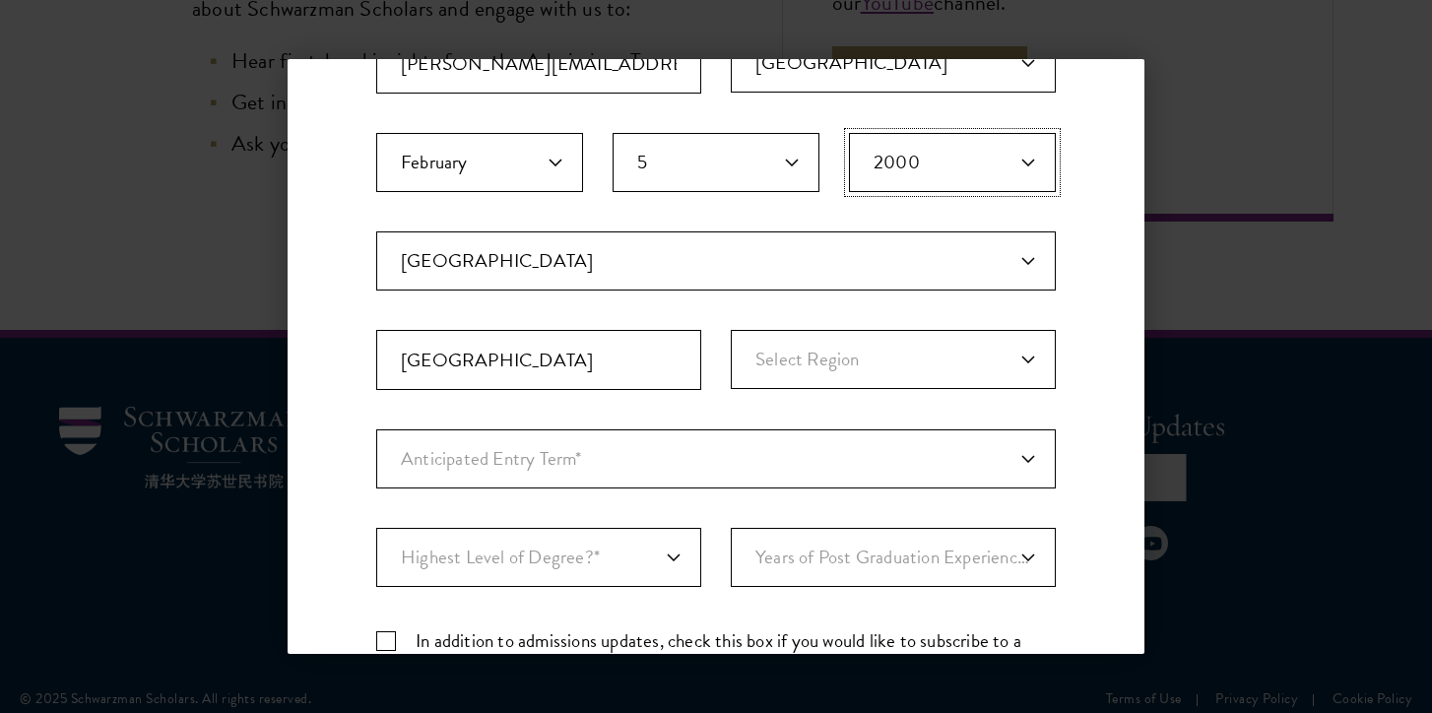
scroll to position [389, 0]
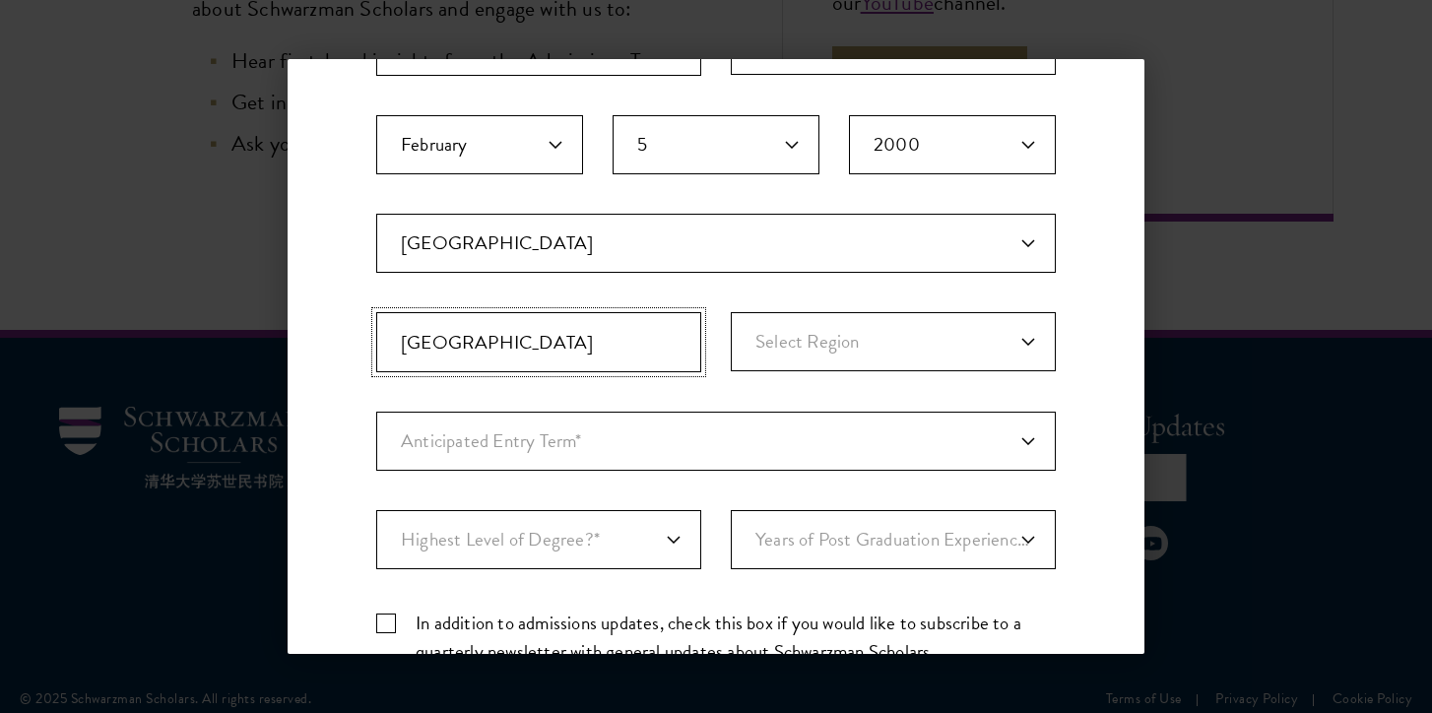
click at [645, 357] on input "Wien" at bounding box center [538, 342] width 325 height 60
click at [598, 258] on select "Current Country Afghanistan Aland Islands Albania Algeria Andorra Angola Anguil…" at bounding box center [716, 243] width 680 height 59
click at [575, 247] on select "Current Country Afghanistan Aland Islands Albania Algeria Andorra Angola Anguil…" at bounding box center [716, 243] width 680 height 59
select select "AU"
select select
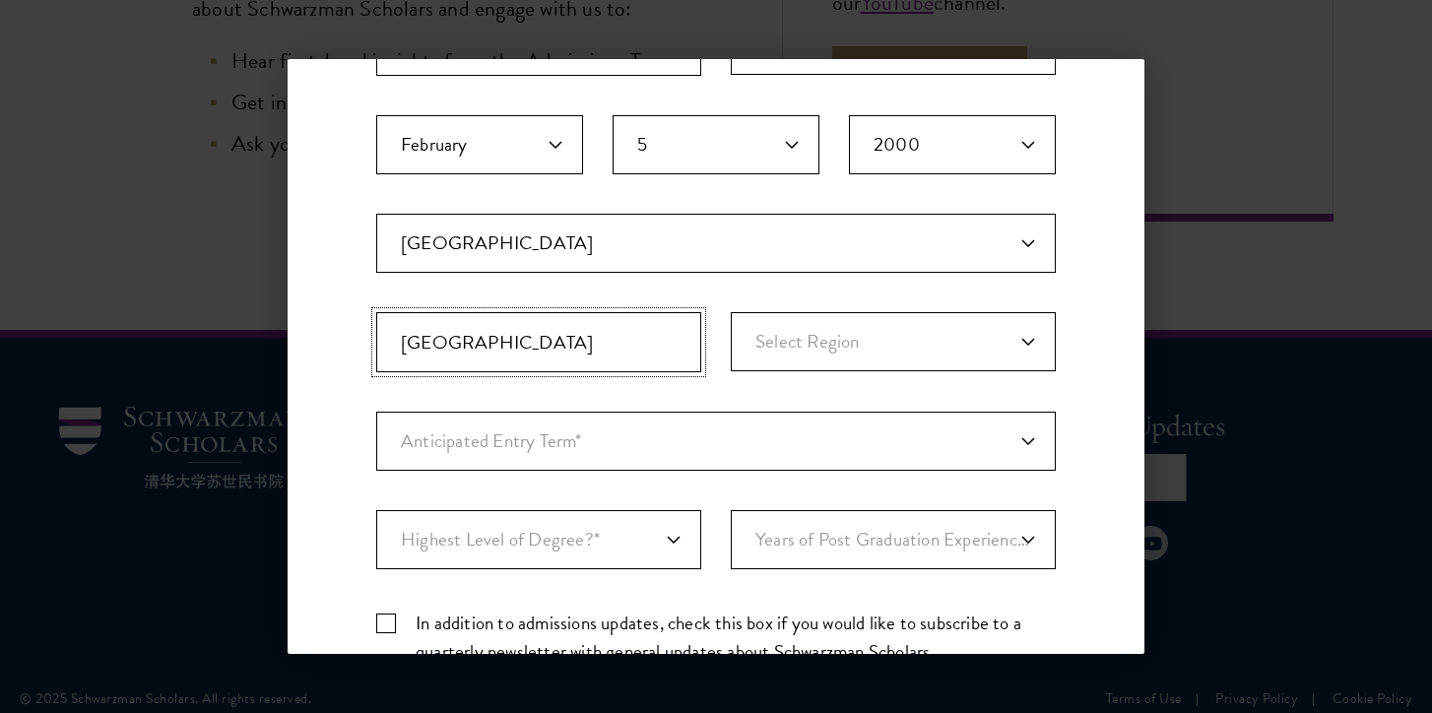
click at [492, 352] on input "Wien" at bounding box center [538, 342] width 325 height 60
type input "Vienna"
click at [957, 319] on select "Select Region Burgenland Carinthia Lower Austria Salzburg Styria Tyrol Upper Au…" at bounding box center [893, 341] width 325 height 59
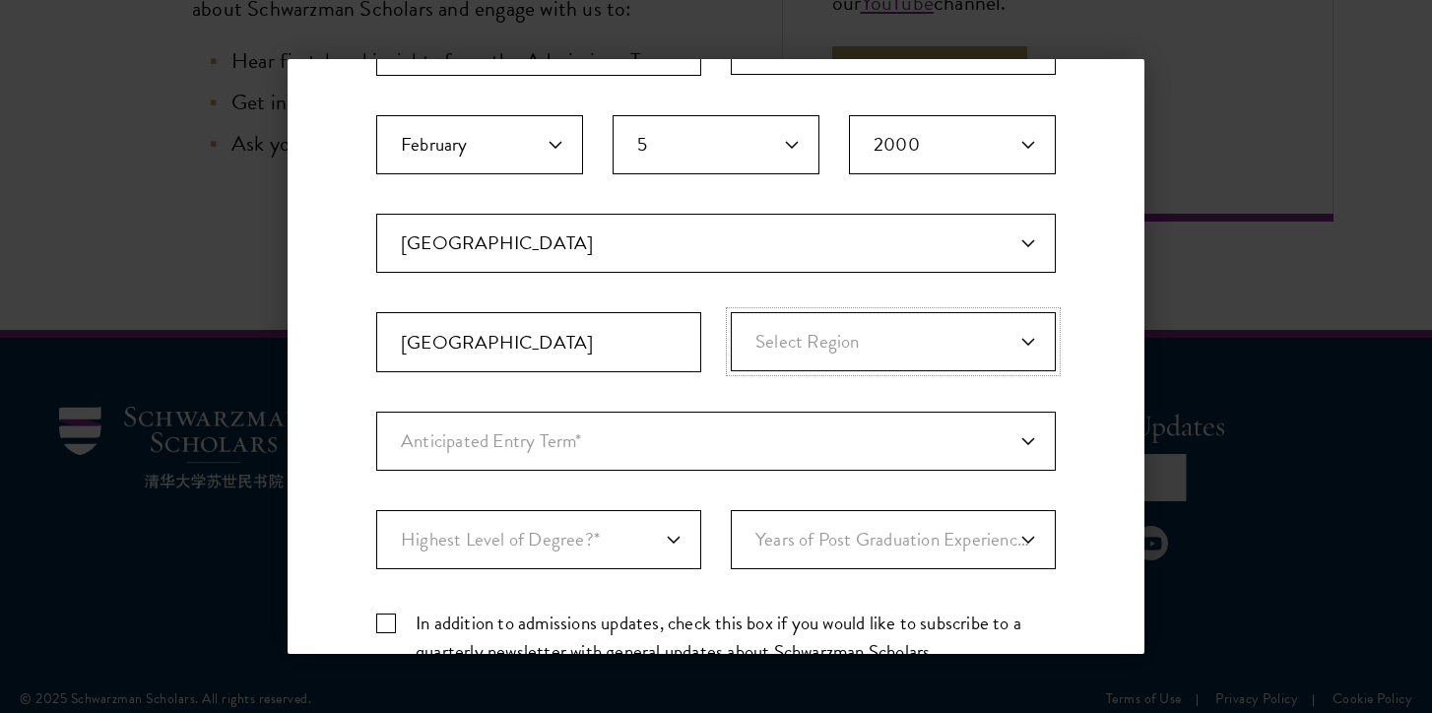
select select "Vienna"
click at [612, 446] on select "Anticipated Entry Term* August 2026 (Application opens April 2025) Just Explori…" at bounding box center [716, 441] width 680 height 59
select select "a6790467-ebe7-4045-a56a-66c1cae98076"
click at [583, 445] on select "Anticipated Entry Term* August 2026 (Application opens April 2025) Just Explori…" at bounding box center [716, 441] width 680 height 59
click at [428, 553] on select "Highest Level of Degree?* PHD Bachelor's Master's Current Undergraduate Student" at bounding box center [538, 539] width 325 height 59
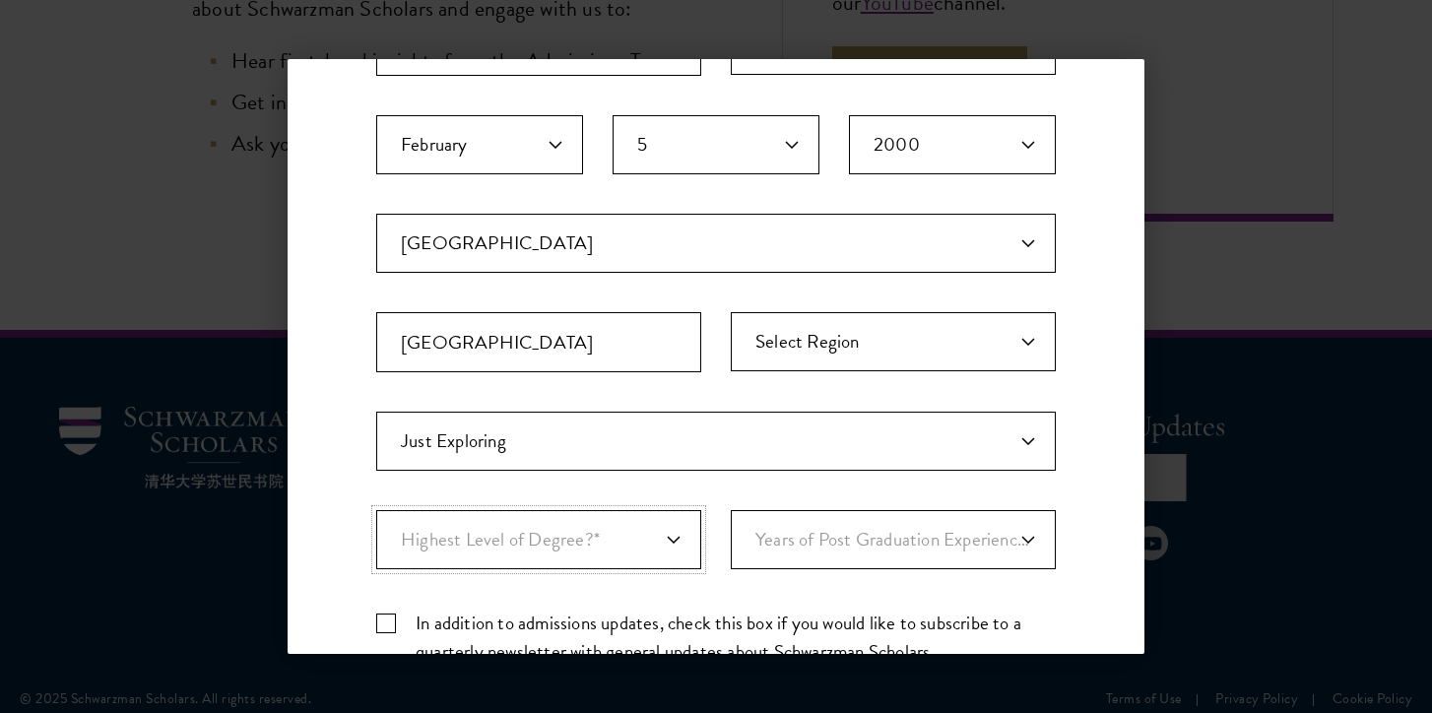
select select "009547fe-3364-4351-8e81-63abea734008"
click at [831, 537] on select "Years of Post Graduation Experience?* 1 2 3 4 5 6 7 8 9 10" at bounding box center [893, 539] width 325 height 59
click at [790, 549] on select "Years of Post Graduation Experience?* 1 2 3 4 5 6 7 8 9 10" at bounding box center [893, 539] width 325 height 59
select select "1"
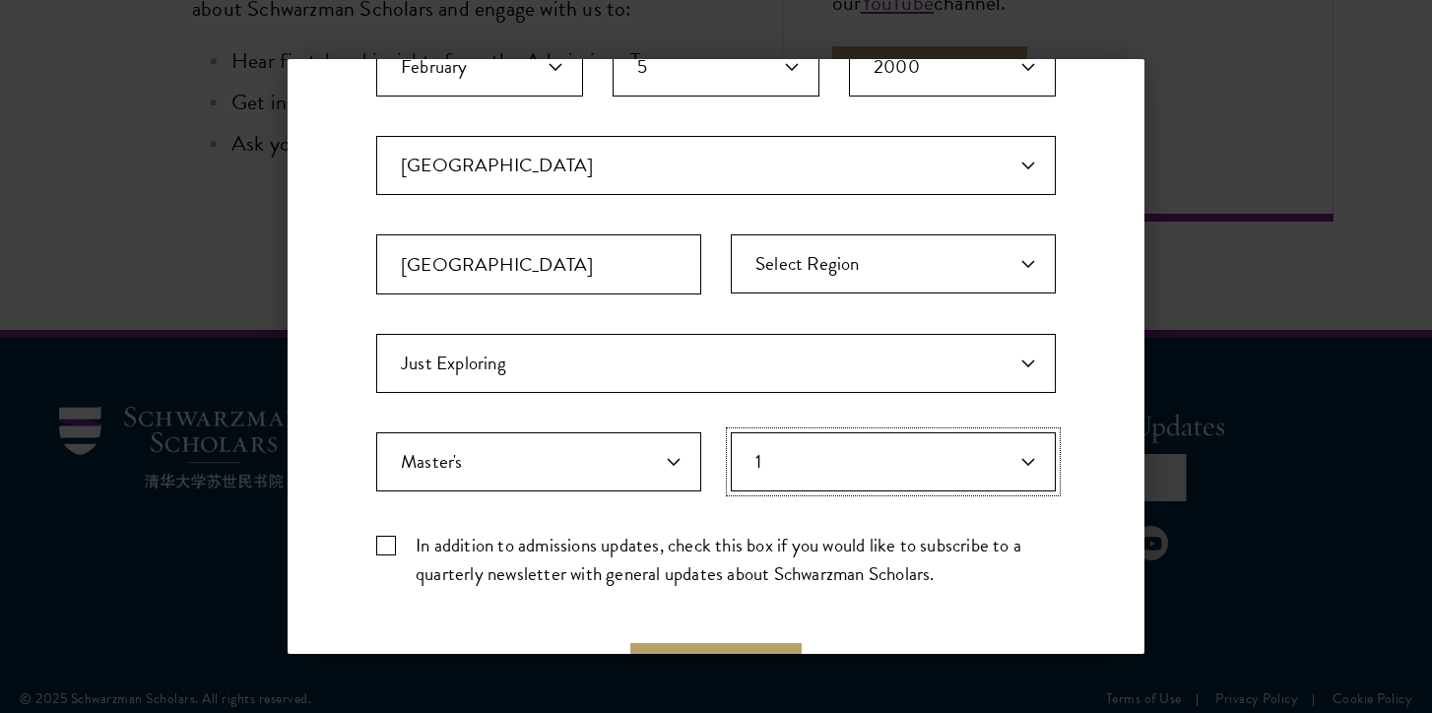
scroll to position [513, 0]
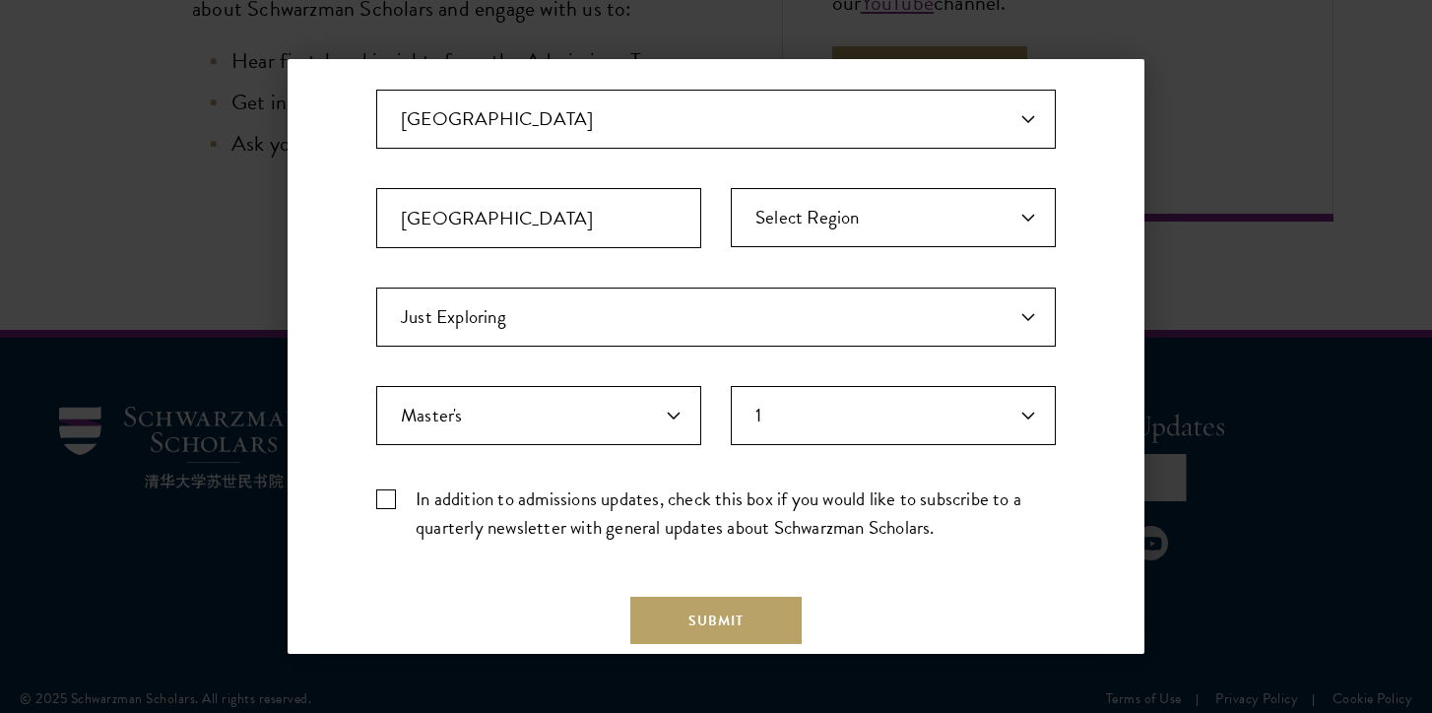
click at [386, 497] on label "In addition to admissions updates, check this box if you would like to subscrib…" at bounding box center [716, 513] width 680 height 57
click at [386, 497] on input "In addition to admissions updates, check this box if you would like to subscrib…" at bounding box center [716, 491] width 680 height 13
click at [659, 512] on label "In addition to admissions updates, check this box if you would like to subscrib…" at bounding box center [716, 513] width 680 height 57
click at [659, 497] on input "In addition to admissions updates, check this box if you would like to subscrib…" at bounding box center [716, 491] width 680 height 13
click at [659, 512] on label "In addition to admissions updates, check this box if you would like to subscrib…" at bounding box center [716, 513] width 680 height 57
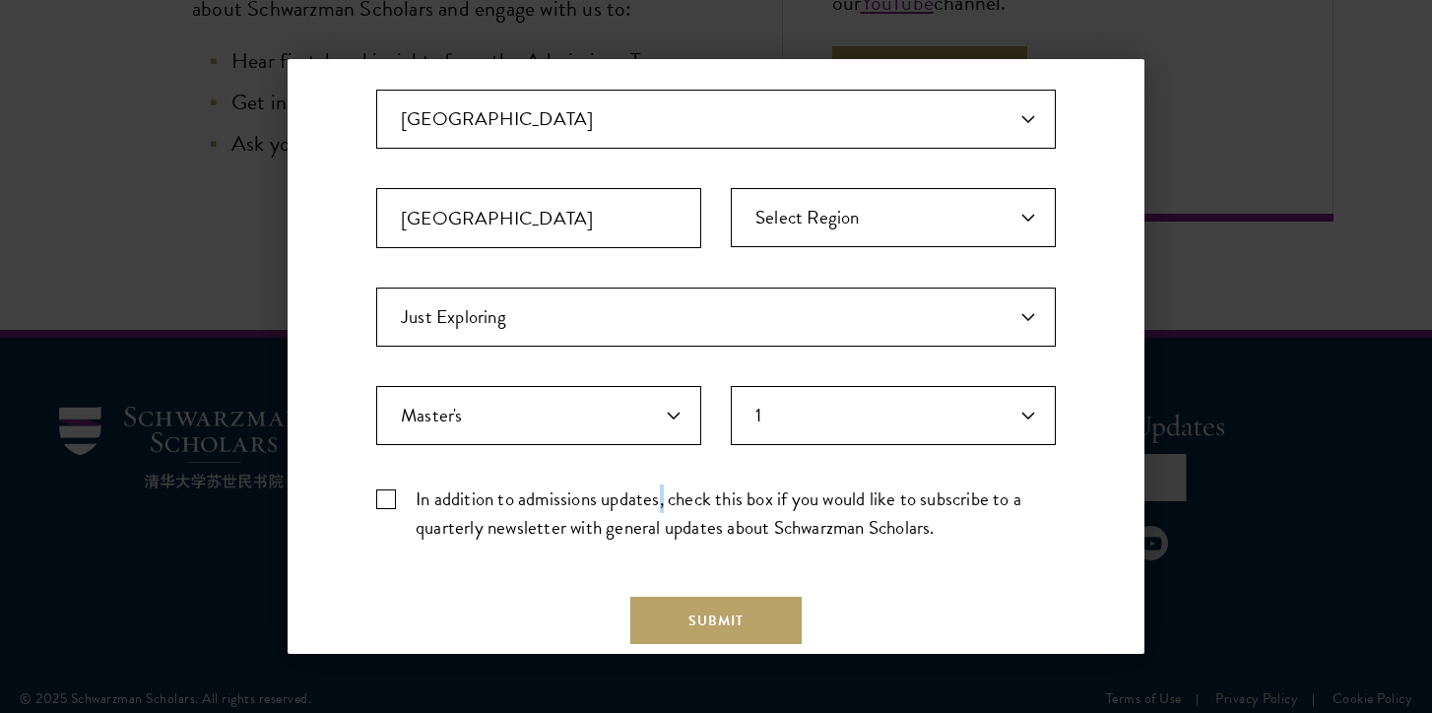
click at [659, 497] on input "In addition to admissions updates, check this box if you would like to subscrib…" at bounding box center [716, 491] width 680 height 13
checkbox input "true"
click at [692, 616] on button "Submit" at bounding box center [715, 620] width 171 height 47
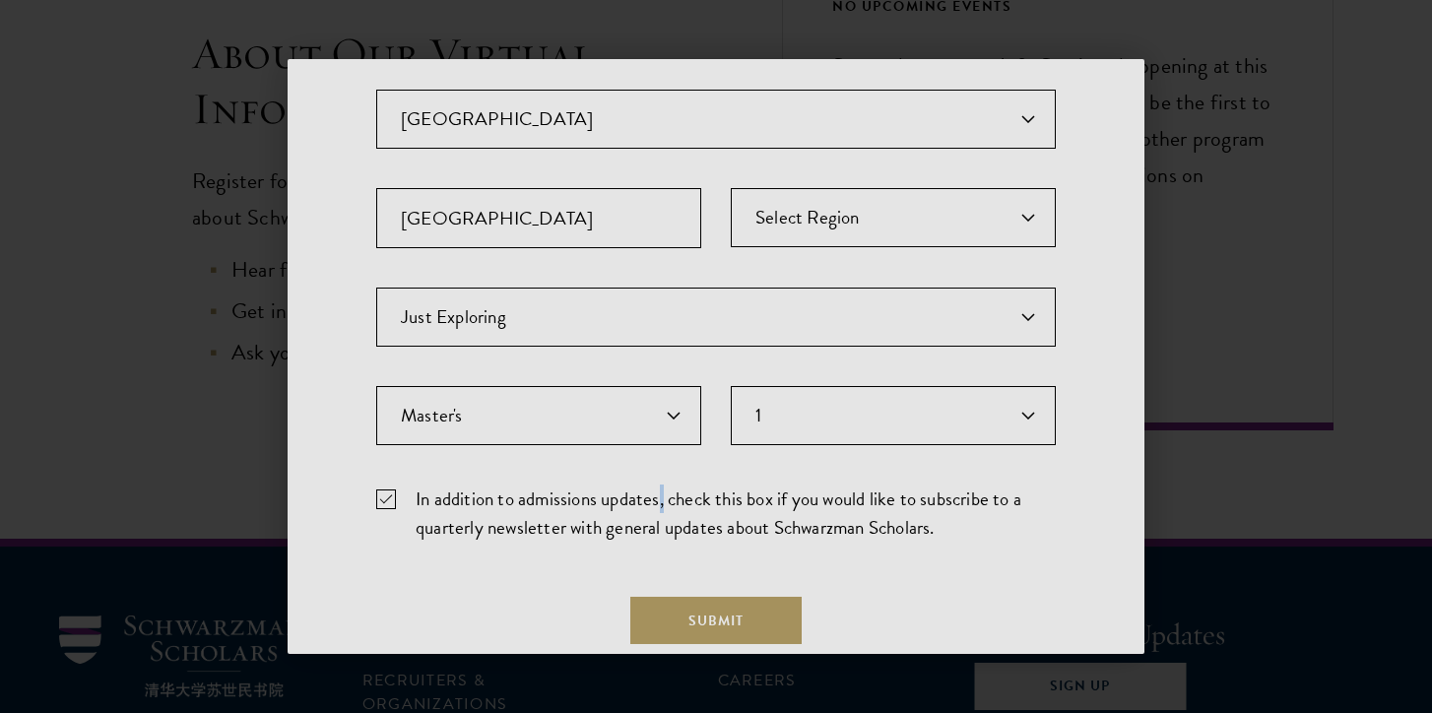
scroll to position [0, 0]
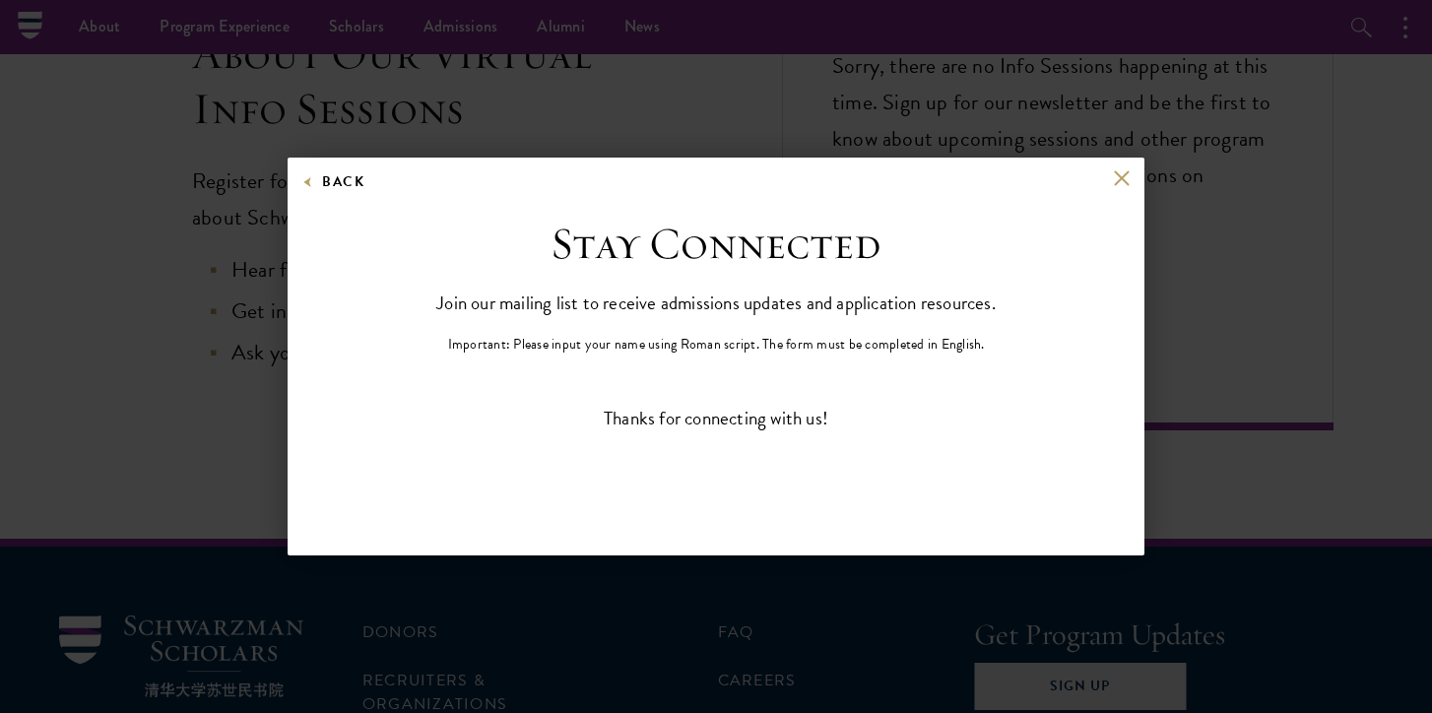
click at [445, 47] on aside "Back Stay Connected Please select what best describes you: Prospective Applican…" at bounding box center [716, 356] width 1432 height 713
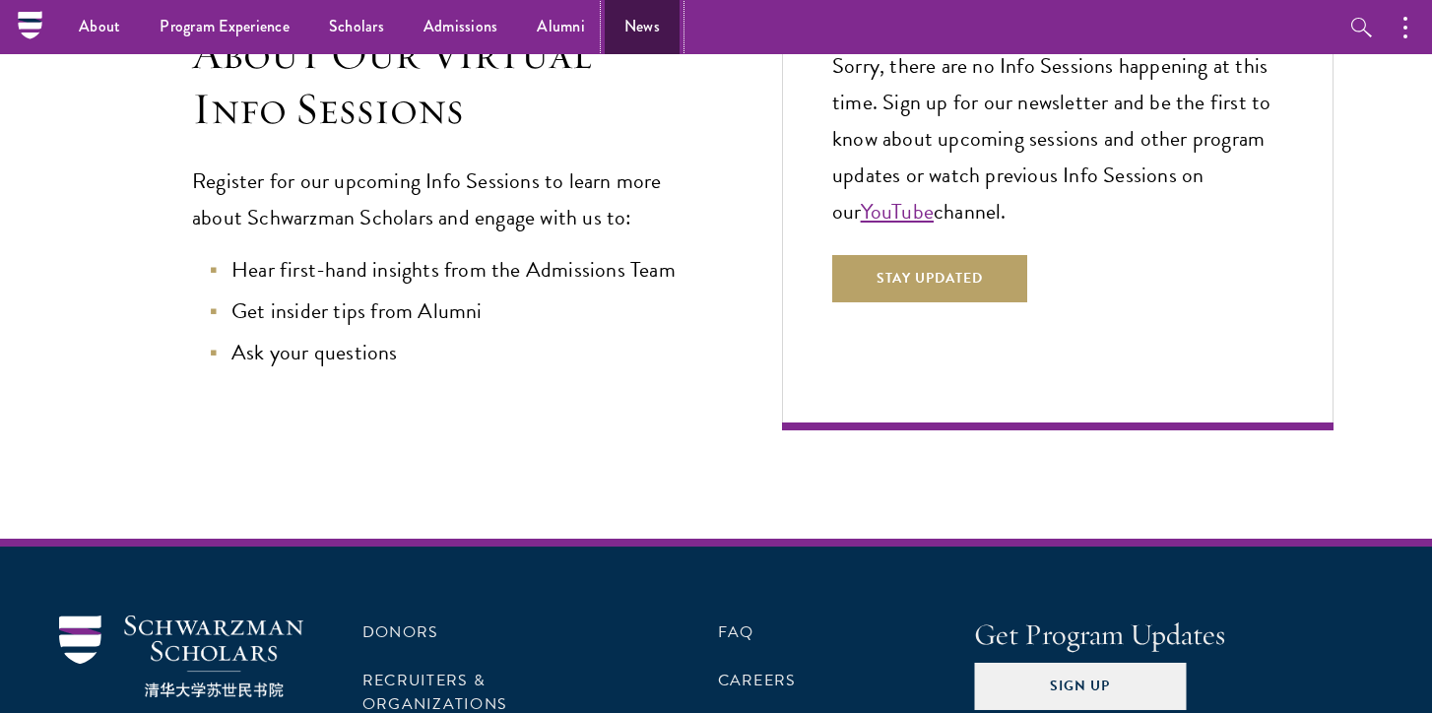
click at [635, 24] on link "News" at bounding box center [642, 27] width 75 height 54
